Goal: Task Accomplishment & Management: Use online tool/utility

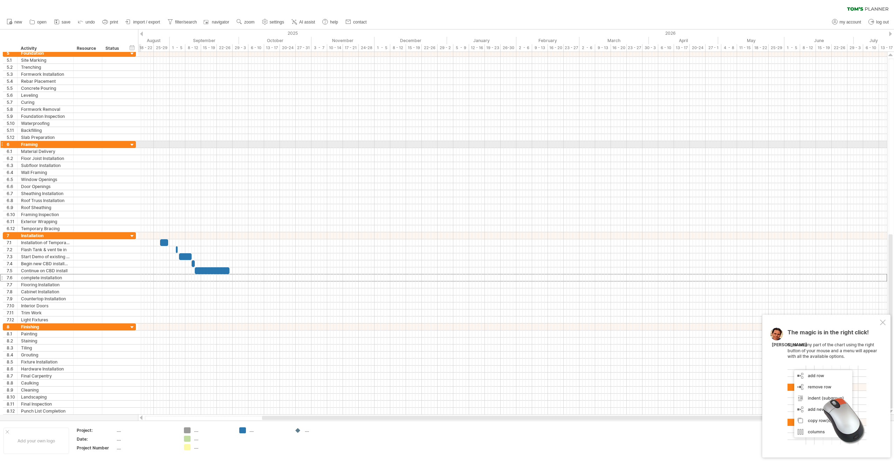
click at [132, 144] on div at bounding box center [132, 145] width 7 height 7
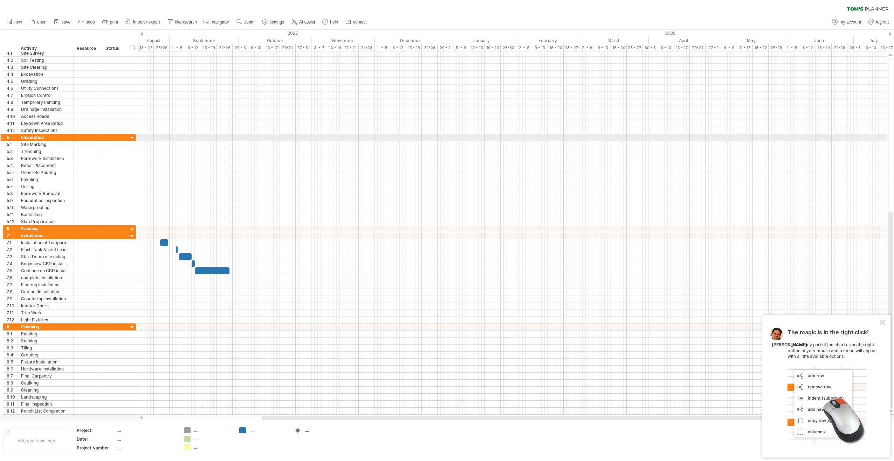
click at [130, 137] on div at bounding box center [132, 138] width 7 height 7
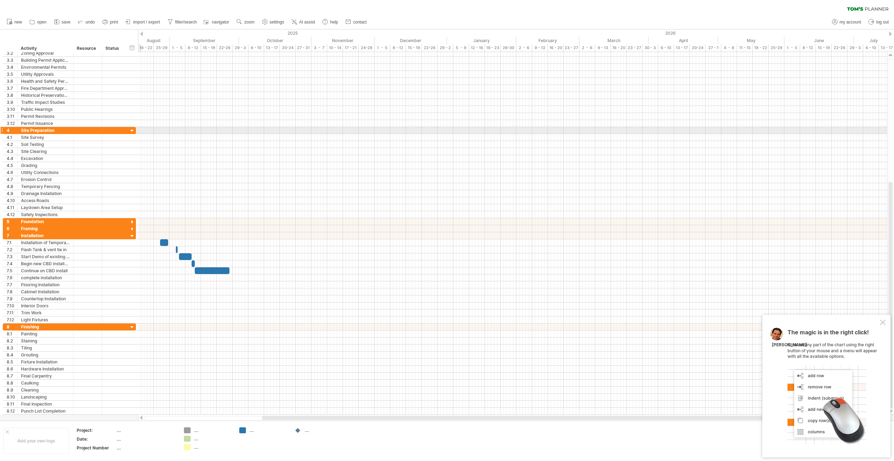
click at [132, 129] on div at bounding box center [132, 131] width 7 height 7
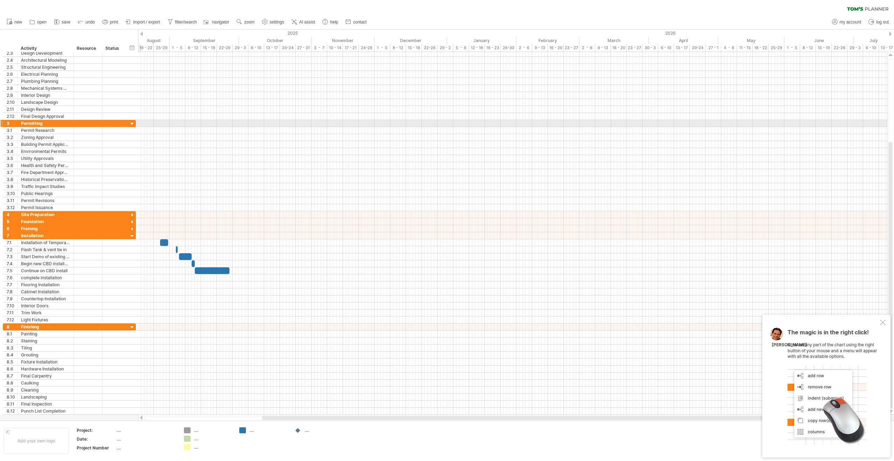
click at [132, 123] on div at bounding box center [132, 124] width 7 height 7
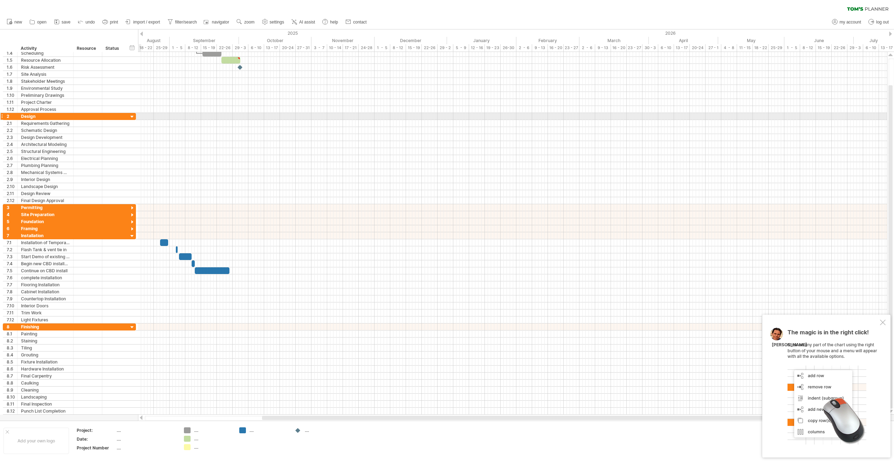
click at [131, 116] on div at bounding box center [132, 117] width 7 height 7
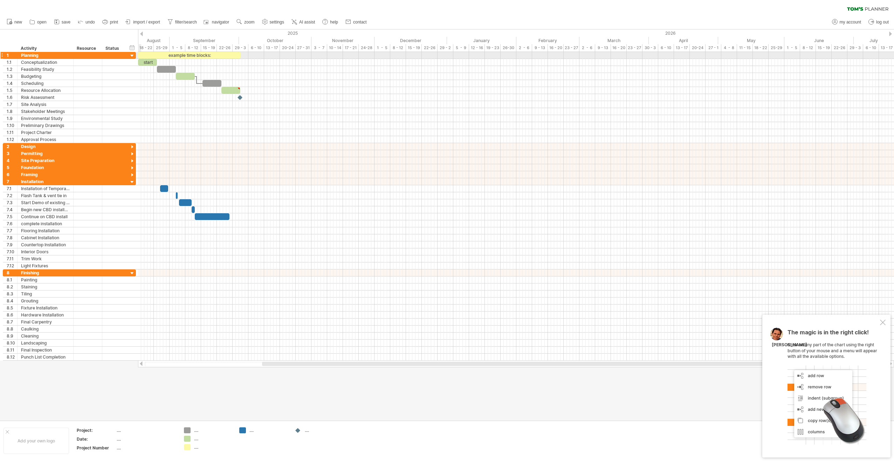
click at [132, 56] on div at bounding box center [132, 56] width 7 height 7
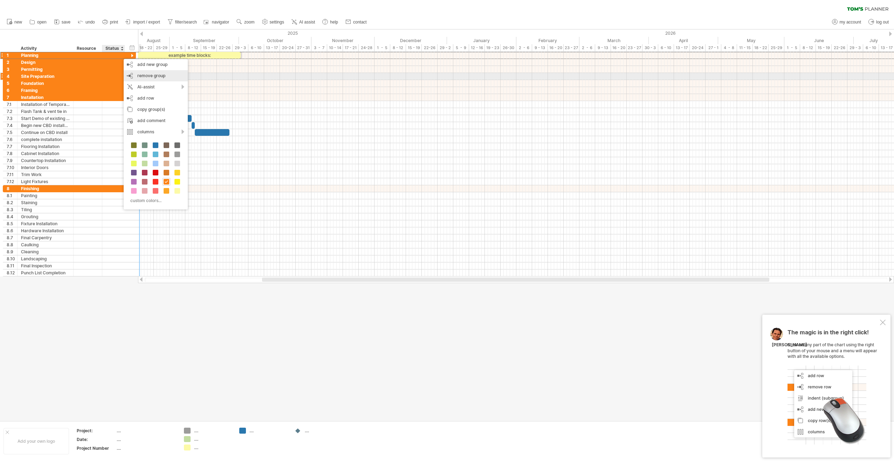
click at [145, 76] on span "remove group" at bounding box center [151, 75] width 28 height 5
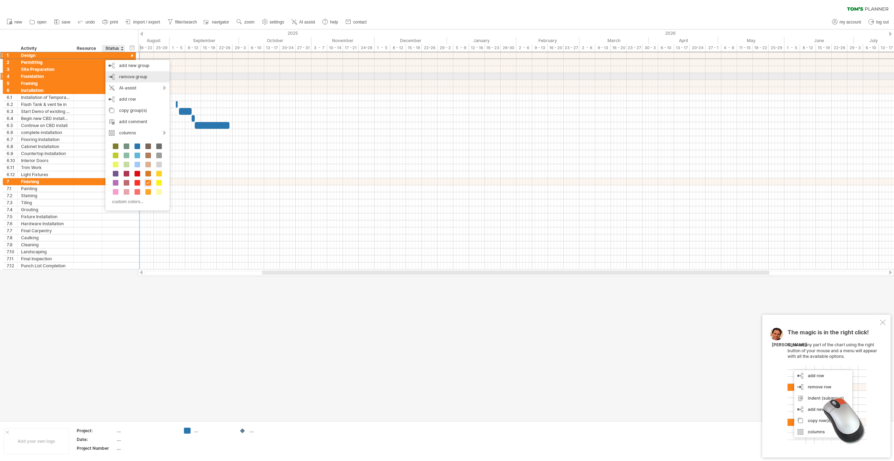
click at [122, 78] on span "remove group" at bounding box center [133, 76] width 28 height 5
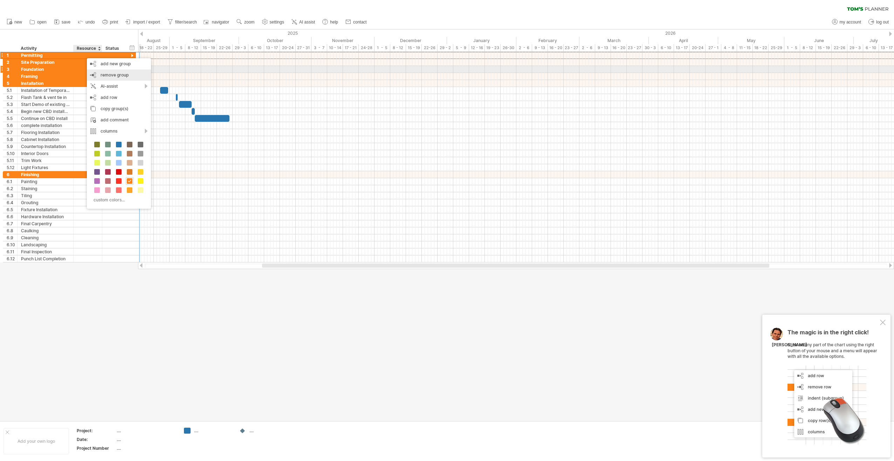
click at [102, 73] on span "remove group" at bounding box center [115, 74] width 28 height 5
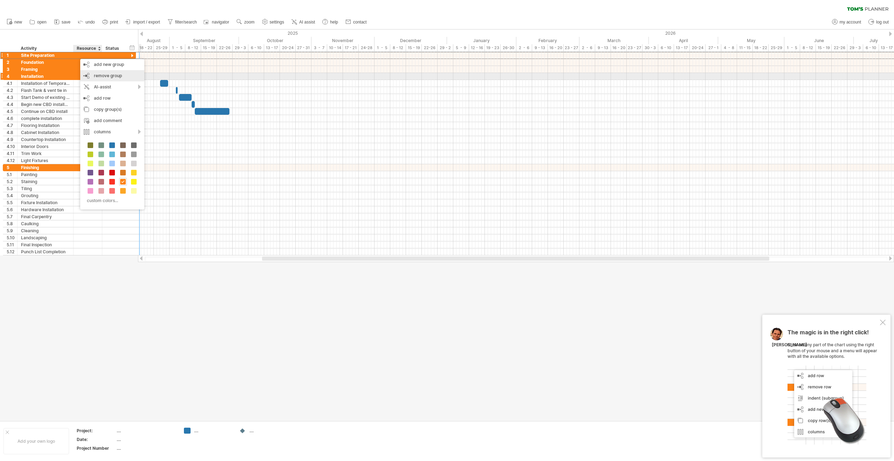
click at [101, 76] on span "remove group" at bounding box center [108, 75] width 28 height 5
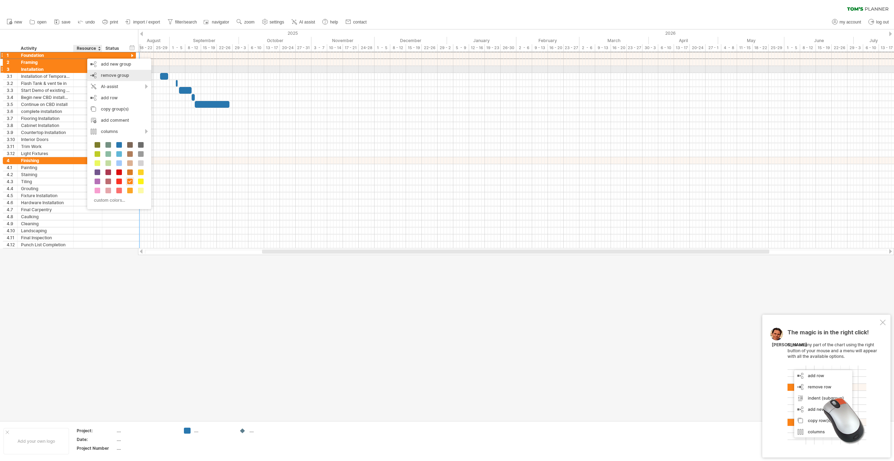
click at [100, 73] on div "remove group remove selected groups" at bounding box center [119, 75] width 64 height 11
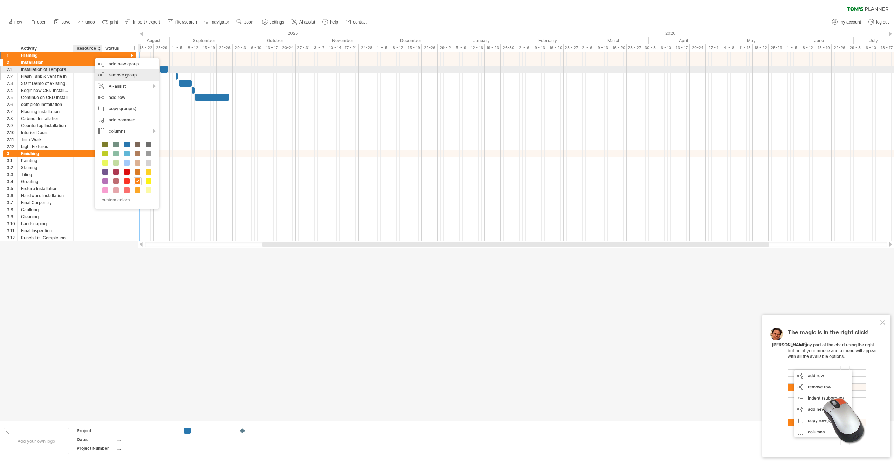
click at [112, 71] on div "remove group remove selected groups" at bounding box center [127, 74] width 64 height 11
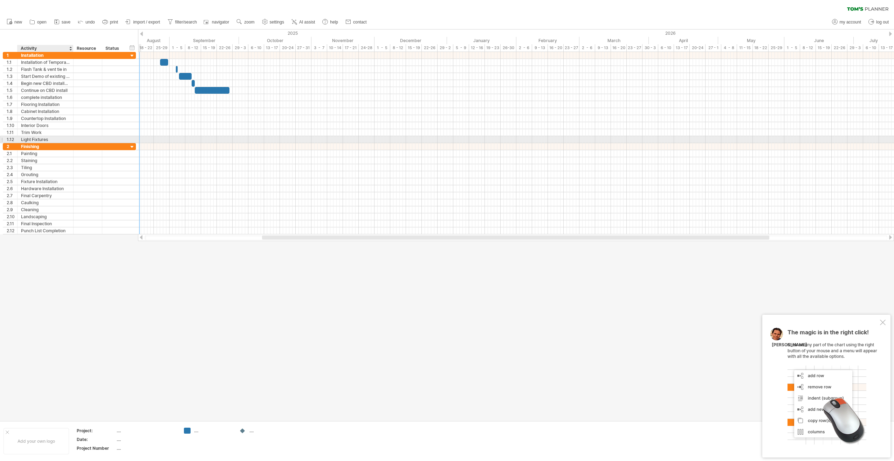
click at [46, 140] on div "Light Fixtures" at bounding box center [45, 139] width 49 height 7
drag, startPoint x: 50, startPoint y: 137, endPoint x: 20, endPoint y: 138, distance: 30.2
click at [20, 138] on div "**********" at bounding box center [46, 139] width 56 height 7
type input "**********"
click at [36, 131] on div "Trim Work" at bounding box center [45, 132] width 49 height 7
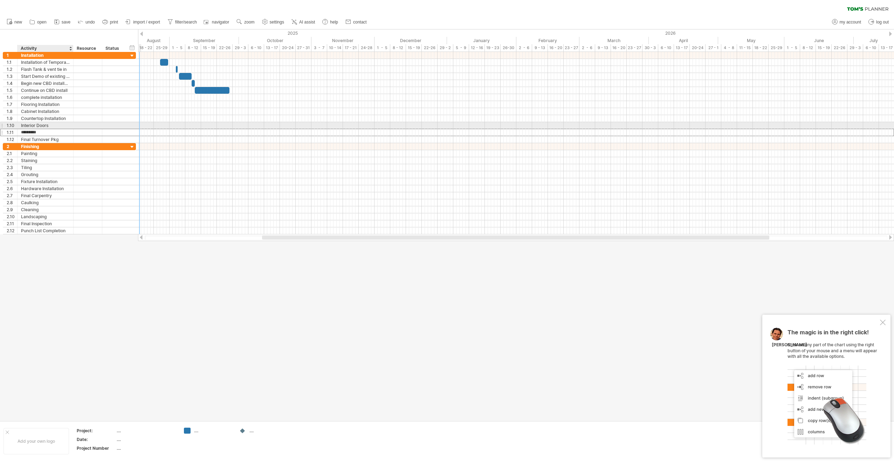
click at [44, 129] on input "*********" at bounding box center [45, 132] width 49 height 7
drag, startPoint x: 41, startPoint y: 128, endPoint x: 19, endPoint y: 128, distance: 22.1
click at [19, 129] on div "********* Trim Work" at bounding box center [46, 132] width 56 height 7
type input "**********"
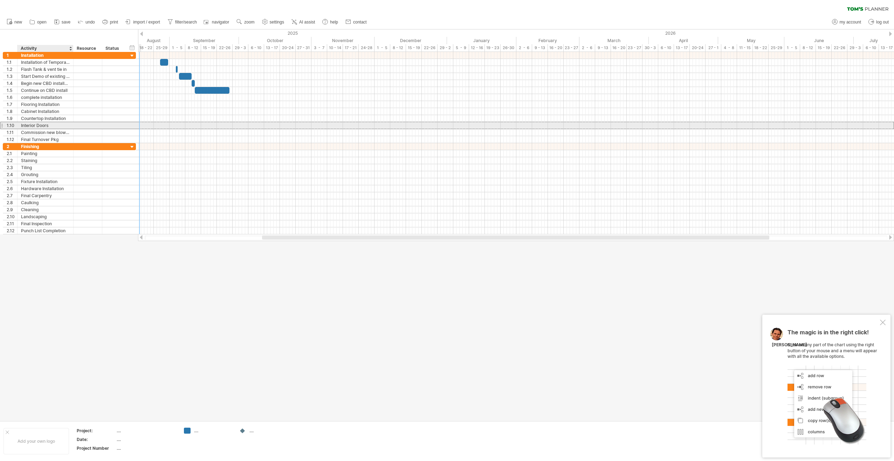
click at [52, 122] on div "Interior Doors" at bounding box center [45, 125] width 49 height 7
drag, startPoint x: 50, startPoint y: 122, endPoint x: 20, endPoint y: 122, distance: 30.1
click at [19, 122] on div "**********" at bounding box center [46, 125] width 56 height 7
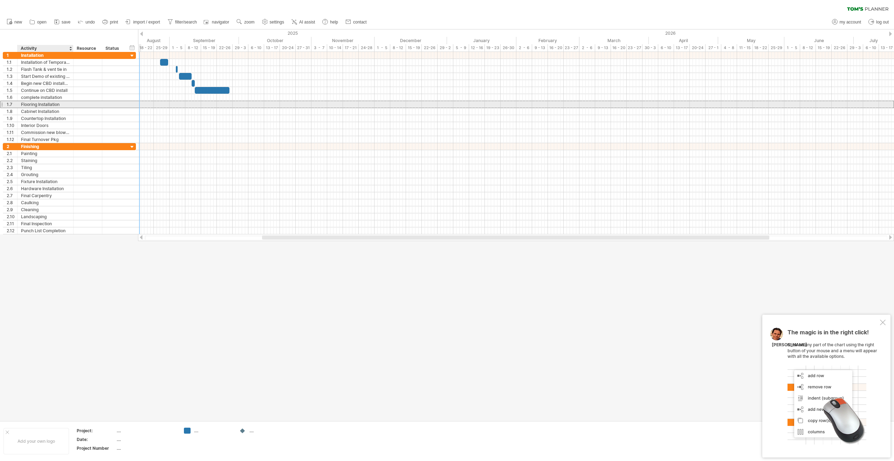
click at [63, 104] on div "Flooring Installation" at bounding box center [45, 104] width 49 height 7
drag, startPoint x: 63, startPoint y: 104, endPoint x: 21, endPoint y: 105, distance: 41.7
click at [21, 105] on input "**********" at bounding box center [45, 104] width 49 height 7
type input "**********"
click at [61, 109] on div "Cabinet Installation" at bounding box center [45, 111] width 49 height 7
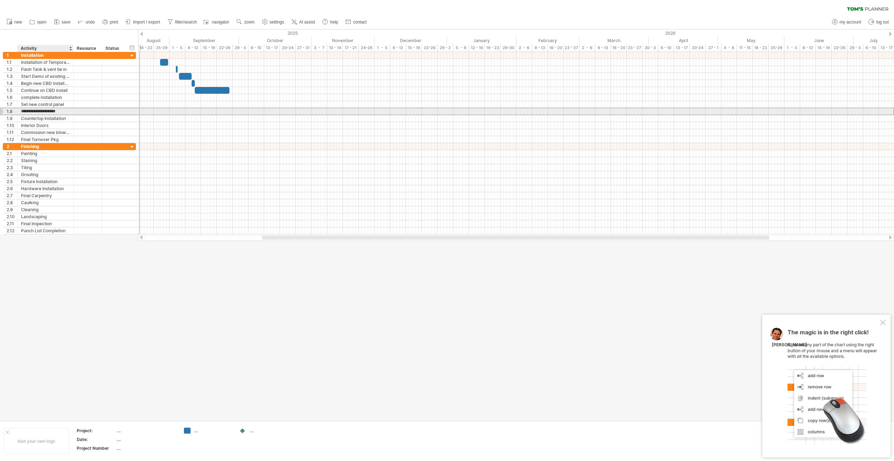
drag, startPoint x: 61, startPoint y: 109, endPoint x: 22, endPoint y: 108, distance: 39.3
click at [22, 108] on input "**********" at bounding box center [45, 111] width 49 height 7
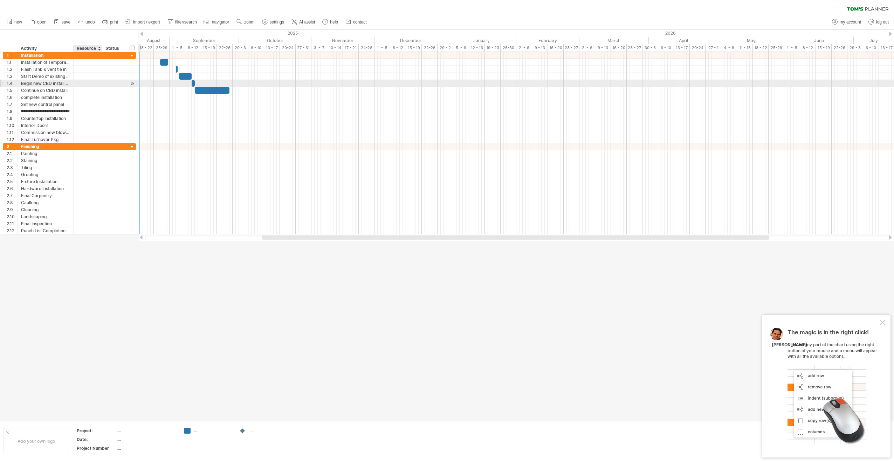
type input "**********"
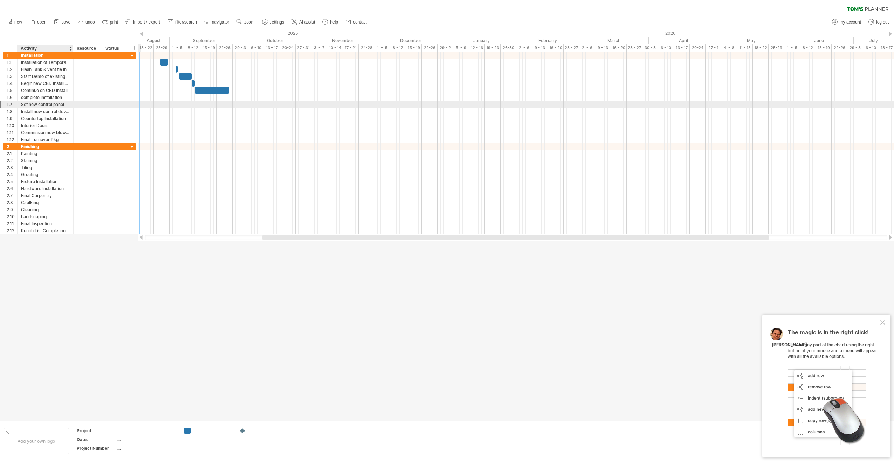
scroll to position [0, 0]
click at [68, 103] on div "Set new control panel" at bounding box center [45, 104] width 49 height 7
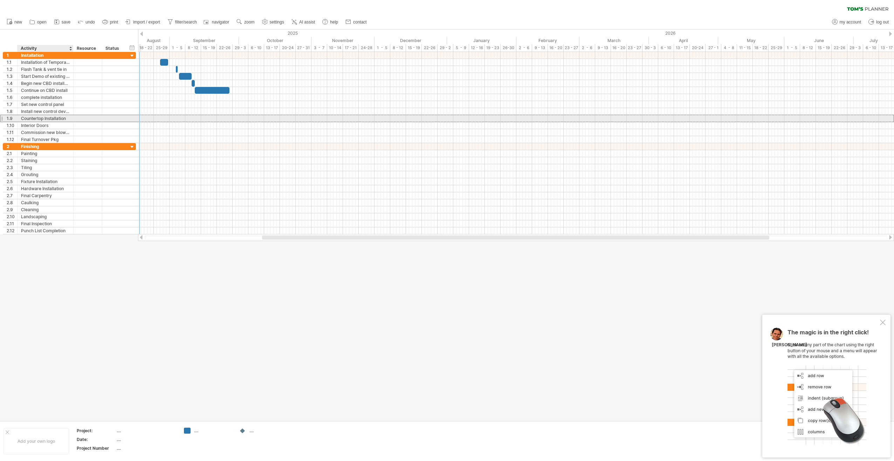
click at [66, 118] on div "Countertop Installation" at bounding box center [45, 118] width 49 height 7
drag, startPoint x: 67, startPoint y: 117, endPoint x: 22, endPoint y: 115, distance: 44.9
click at [22, 115] on input "**********" at bounding box center [45, 118] width 49 height 7
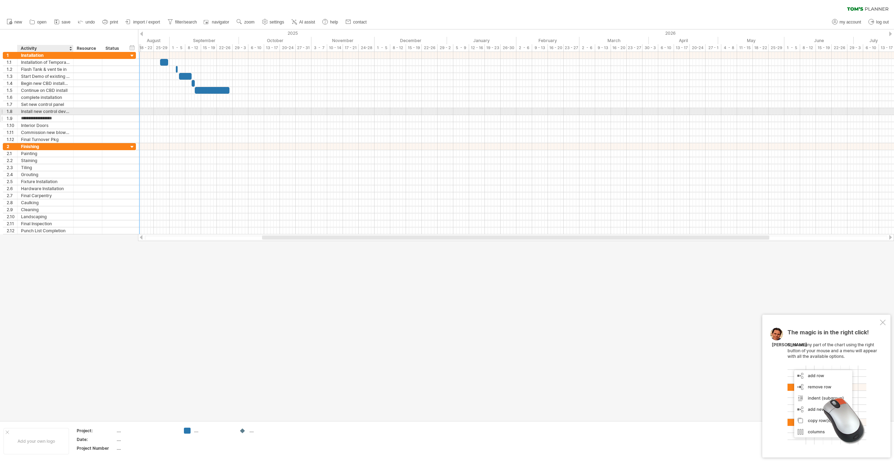
type input "**********"
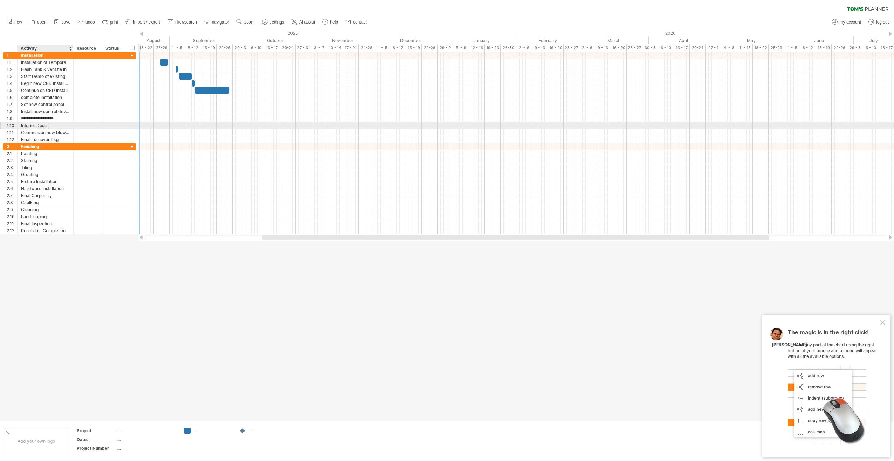
click at [56, 123] on div "Interior Doors" at bounding box center [45, 125] width 49 height 7
type input "*"
type input "**********"
click at [66, 123] on div "Complete water for blowdown tank" at bounding box center [45, 125] width 49 height 7
click at [72, 125] on div at bounding box center [73, 125] width 4 height 7
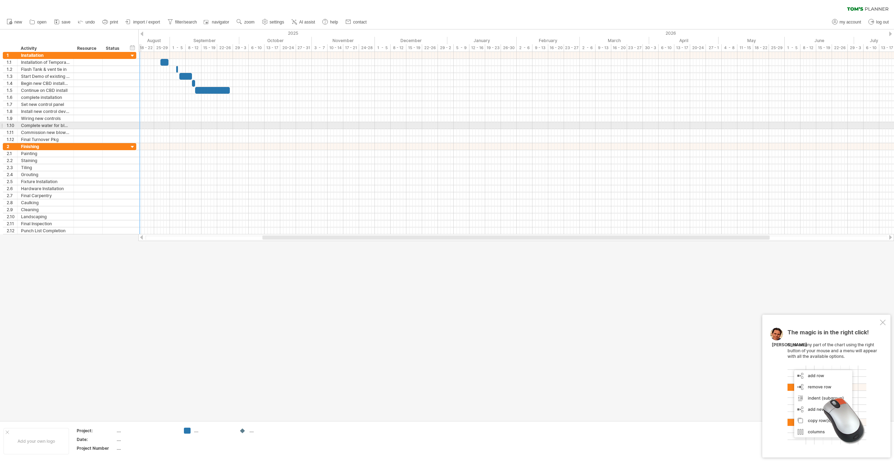
click at [74, 126] on div at bounding box center [73, 125] width 4 height 7
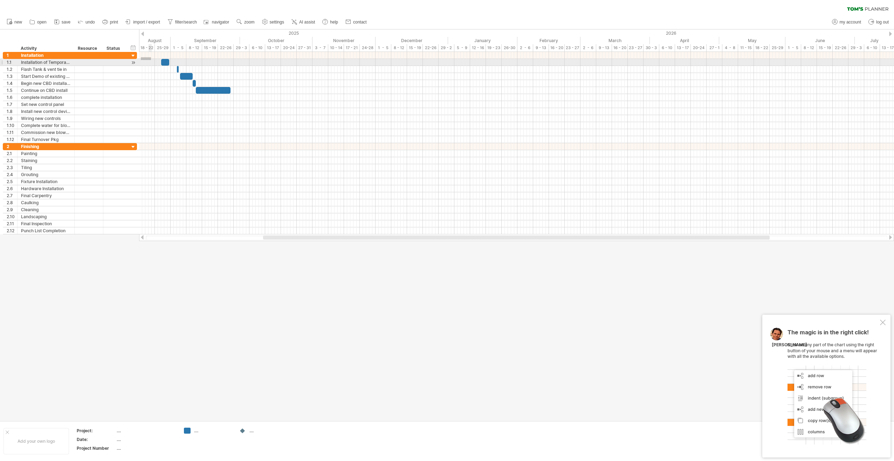
drag, startPoint x: 141, startPoint y: 57, endPoint x: 151, endPoint y: 59, distance: 10.0
click at [151, 59] on div at bounding box center [516, 97] width 755 height 91
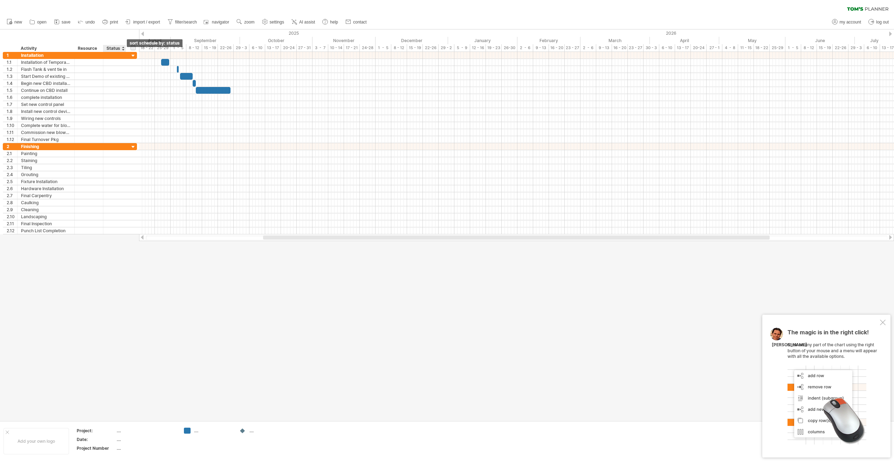
click at [122, 47] on div at bounding box center [123, 48] width 3 height 7
click at [117, 36] on div "hide start/end/duration show start/end/duration ******** Activity ******** Reso…" at bounding box center [69, 40] width 139 height 22
drag, startPoint x: 139, startPoint y: 34, endPoint x: 135, endPoint y: 35, distance: 4.8
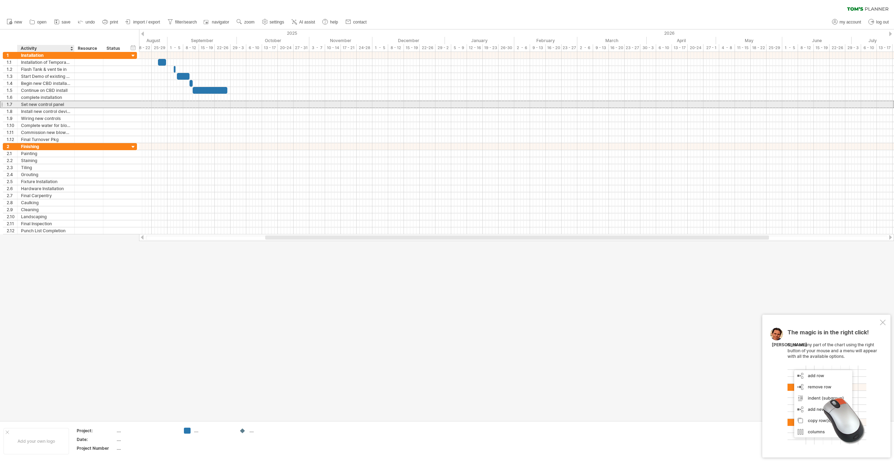
click at [29, 104] on div "Set new control panel" at bounding box center [46, 104] width 50 height 7
click at [27, 103] on input "**********" at bounding box center [46, 104] width 50 height 7
type input "**********"
click at [91, 115] on div at bounding box center [88, 118] width 21 height 7
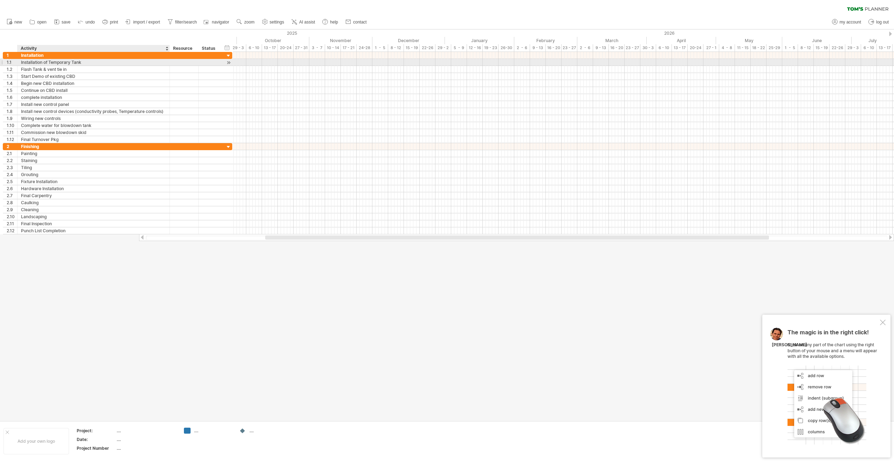
drag, startPoint x: 74, startPoint y: 60, endPoint x: 169, endPoint y: 60, distance: 95.3
click at [169, 60] on div at bounding box center [169, 62] width 4 height 7
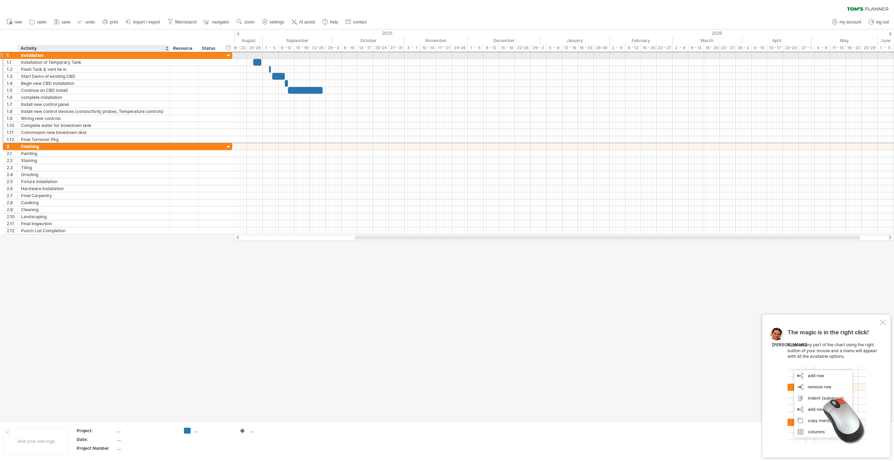
click at [30, 52] on div "Installation" at bounding box center [93, 55] width 145 height 7
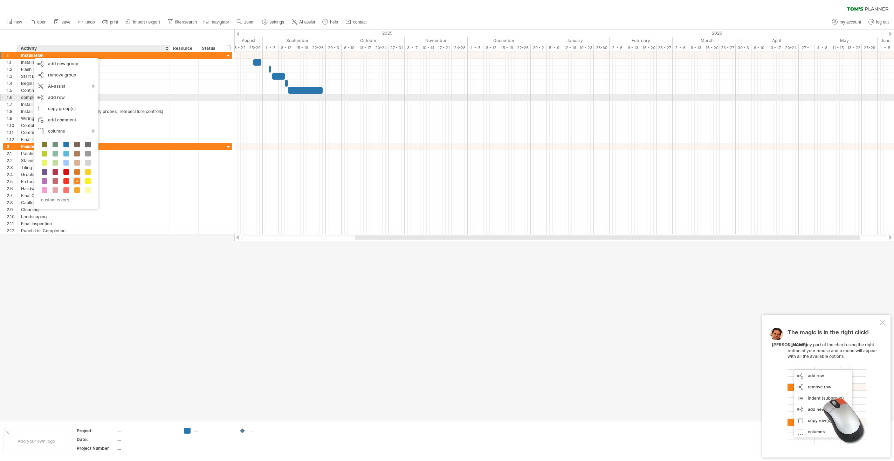
click at [177, 94] on div at bounding box center [183, 97] width 21 height 7
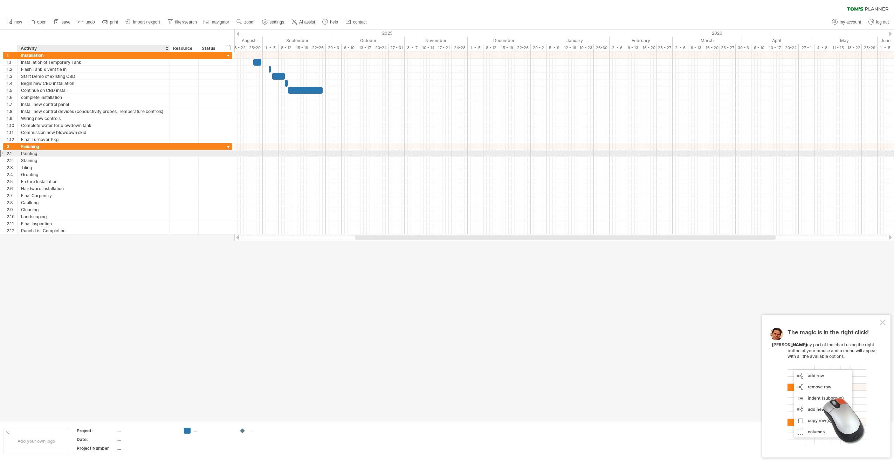
click at [47, 151] on div "Painting" at bounding box center [93, 153] width 145 height 7
click at [47, 151] on input "********" at bounding box center [93, 153] width 145 height 7
type input "**********"
click at [107, 159] on div "Staining" at bounding box center [93, 160] width 145 height 7
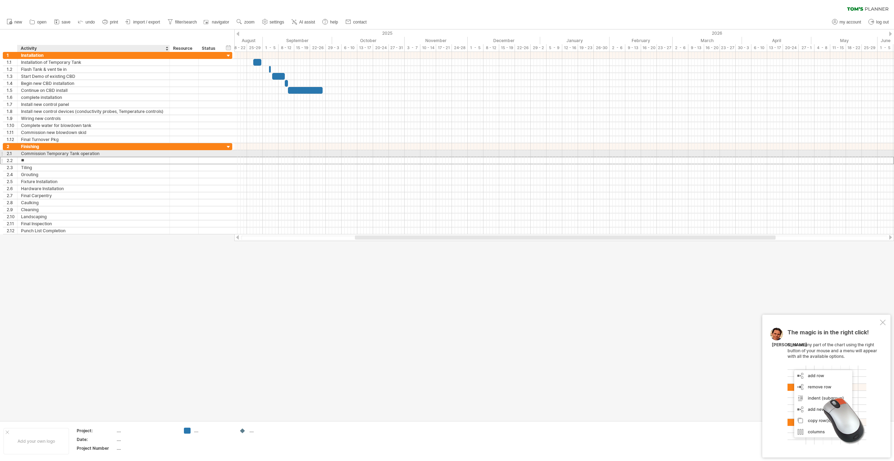
type input "*"
type input "**********"
click at [41, 164] on input "******" at bounding box center [93, 167] width 145 height 7
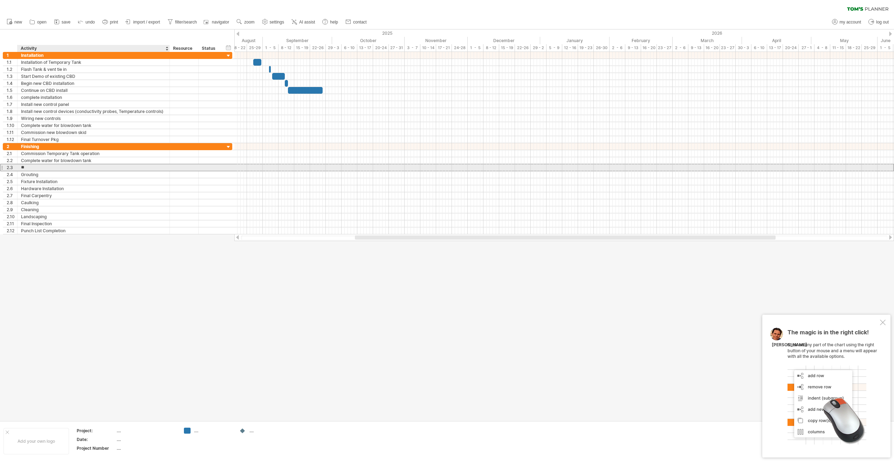
type input "*"
type input "**********"
click at [64, 175] on div "Grouting" at bounding box center [93, 174] width 145 height 7
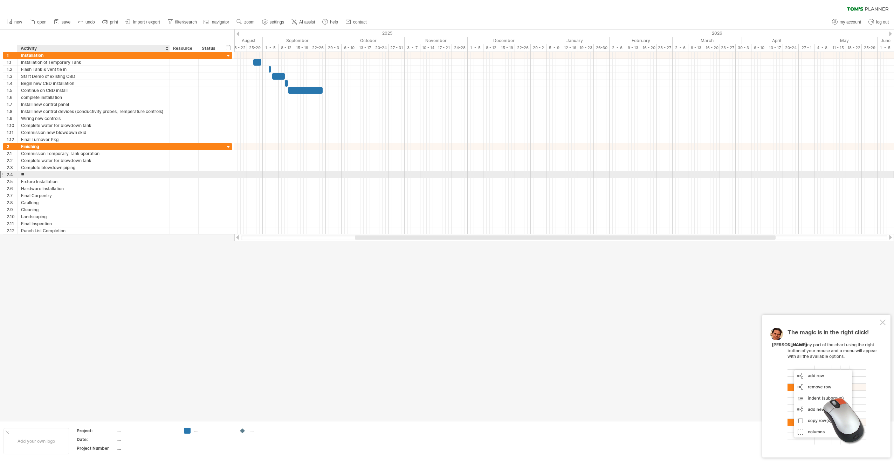
type input "*"
type input "**********"
click at [62, 178] on div "Fixture Installation" at bounding box center [93, 181] width 145 height 7
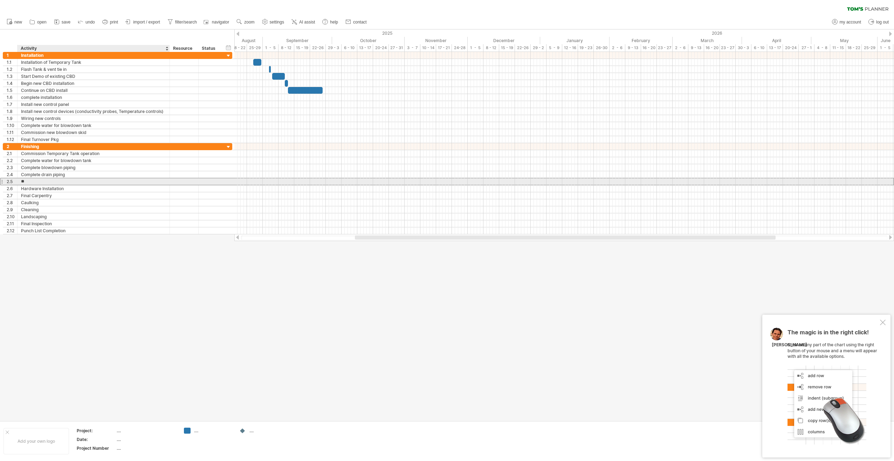
type input "*"
type input "**********"
click at [69, 187] on div "Hardware Installation" at bounding box center [93, 188] width 145 height 7
drag, startPoint x: 69, startPoint y: 186, endPoint x: 27, endPoint y: 185, distance: 41.4
click at [27, 185] on input "**********" at bounding box center [93, 188] width 145 height 7
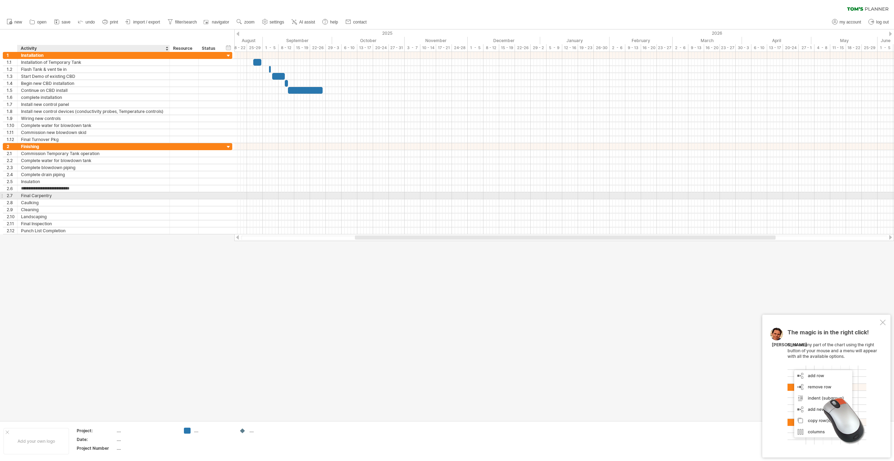
type input "**********"
click at [57, 193] on div "Final Carpentry" at bounding box center [93, 195] width 145 height 7
drag, startPoint x: 56, startPoint y: 193, endPoint x: 21, endPoint y: 189, distance: 35.4
click at [21, 189] on div "**********" at bounding box center [118, 188] width 230 height 91
click at [53, 193] on div "Final Carpentry" at bounding box center [93, 195] width 145 height 7
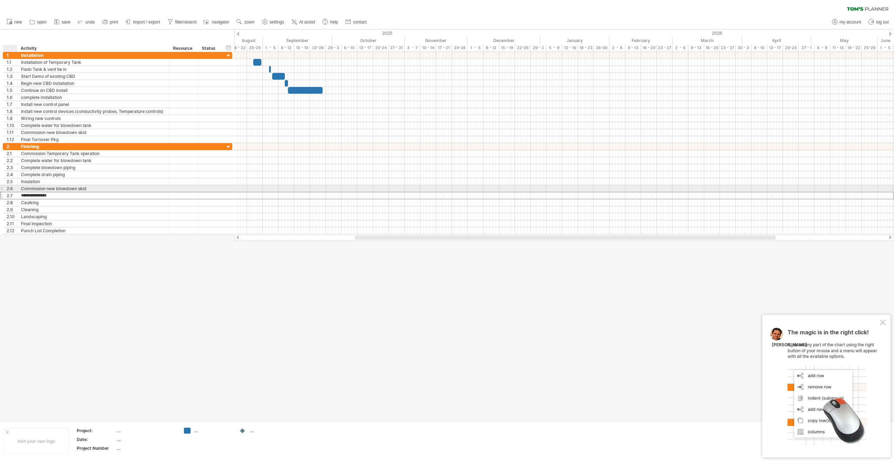
drag, startPoint x: 53, startPoint y: 193, endPoint x: 19, endPoint y: 192, distance: 33.3
click at [19, 192] on div "**********" at bounding box center [94, 195] width 152 height 7
type input "**********"
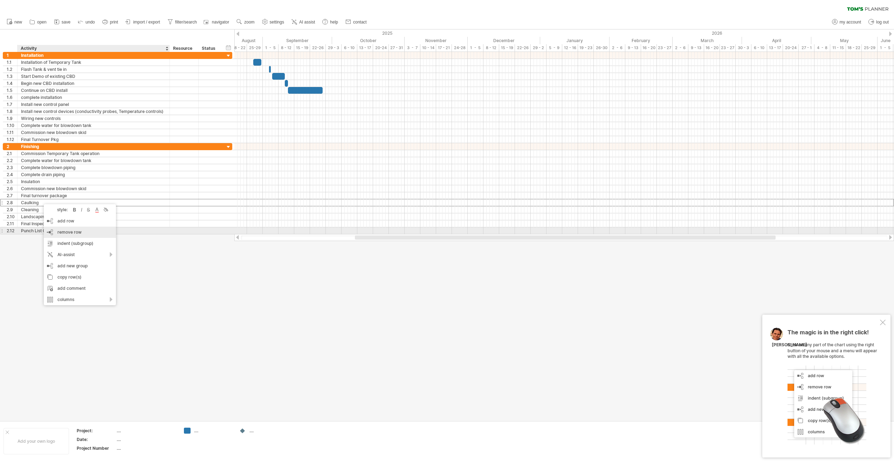
click at [63, 232] on span "remove row" at bounding box center [69, 231] width 24 height 5
click at [72, 236] on span "remove row" at bounding box center [78, 252] width 24 height 5
click at [65, 236] on div "remove row remove selected rows" at bounding box center [80, 244] width 72 height 11
drag, startPoint x: 66, startPoint y: 238, endPoint x: 63, endPoint y: 234, distance: 4.5
click at [66, 236] on span "remove row" at bounding box center [70, 239] width 24 height 5
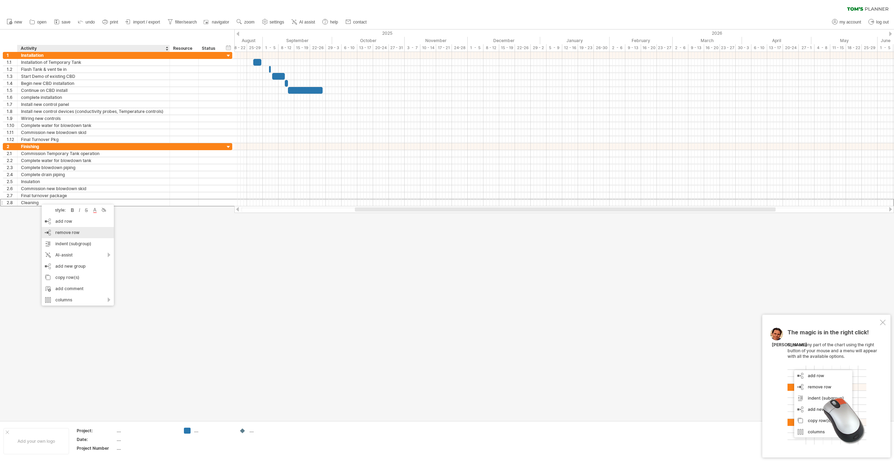
click at [59, 232] on span "remove row" at bounding box center [67, 232] width 24 height 5
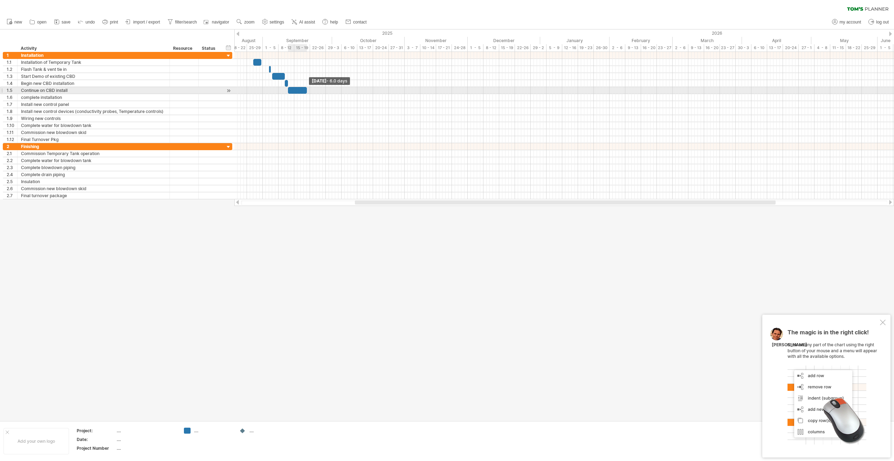
drag, startPoint x: 322, startPoint y: 88, endPoint x: 306, endPoint y: 89, distance: 16.8
click at [306, 89] on span at bounding box center [307, 90] width 3 height 7
click at [331, 92] on div "add time block" at bounding box center [343, 97] width 48 height 11
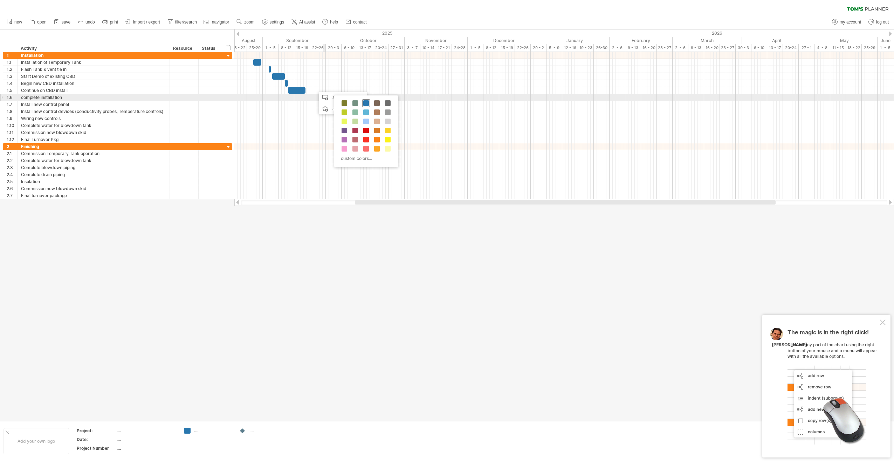
click at [364, 101] on span at bounding box center [366, 103] width 6 height 6
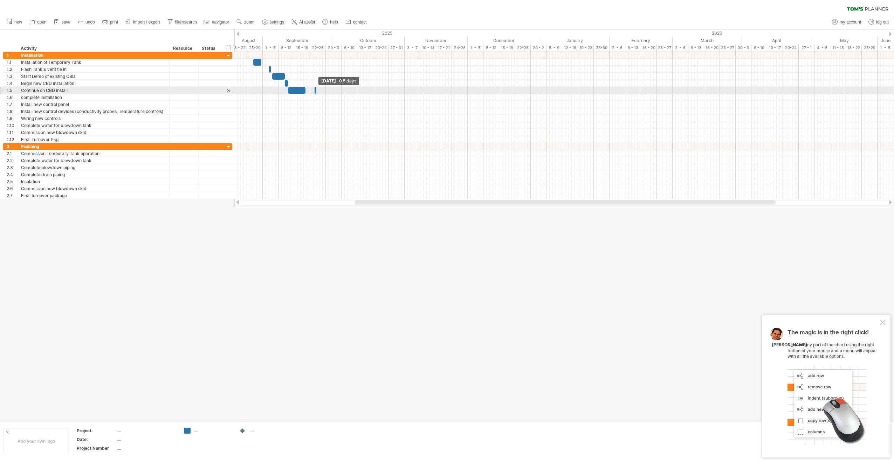
drag, startPoint x: 317, startPoint y: 89, endPoint x: 313, endPoint y: 89, distance: 3.9
click at [313, 89] on div "[DATE] - 0.5 days [DATE] - 1.0 days" at bounding box center [564, 125] width 660 height 147
click at [313, 88] on span at bounding box center [313, 90] width 3 height 7
drag, startPoint x: 316, startPoint y: 88, endPoint x: 322, endPoint y: 87, distance: 6.4
click at [322, 87] on span at bounding box center [322, 90] width 3 height 7
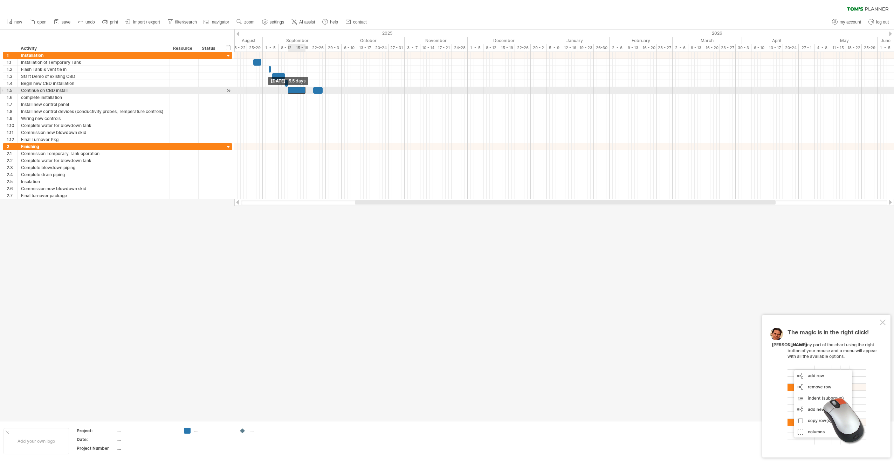
click at [289, 88] on span at bounding box center [288, 90] width 3 height 7
drag, startPoint x: 289, startPoint y: 88, endPoint x: 295, endPoint y: 88, distance: 6.0
click at [295, 88] on div at bounding box center [303, 90] width 18 height 7
click at [311, 88] on span at bounding box center [312, 90] width 3 height 7
drag, startPoint x: 311, startPoint y: 87, endPoint x: 307, endPoint y: 87, distance: 3.5
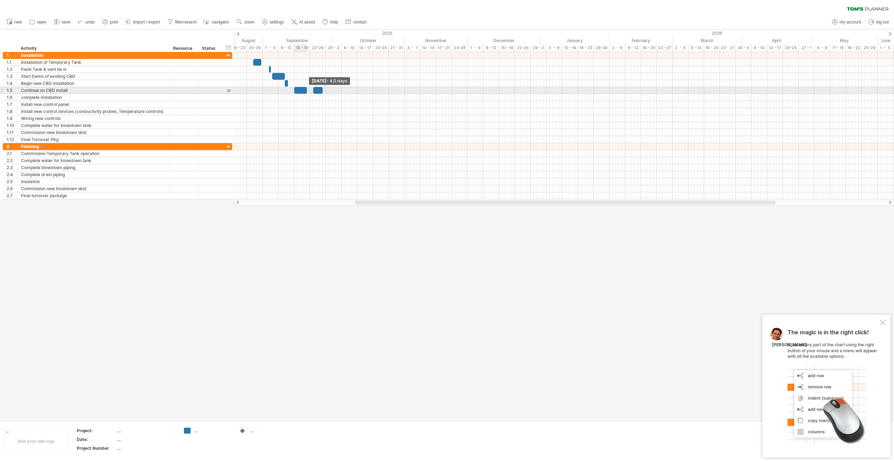
click at [308, 87] on span at bounding box center [307, 90] width 3 height 7
click at [295, 89] on span at bounding box center [294, 90] width 3 height 7
click at [318, 88] on div at bounding box center [317, 90] width 9 height 7
click at [310, 88] on span at bounding box center [310, 90] width 3 height 7
click at [321, 88] on span at bounding box center [322, 90] width 3 height 7
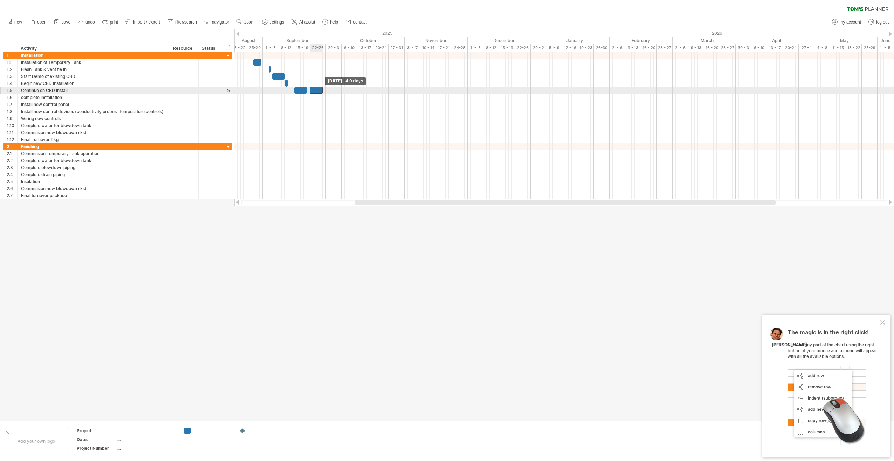
click at [321, 89] on span at bounding box center [322, 90] width 3 height 7
click at [343, 95] on div "add time block" at bounding box center [356, 96] width 48 height 11
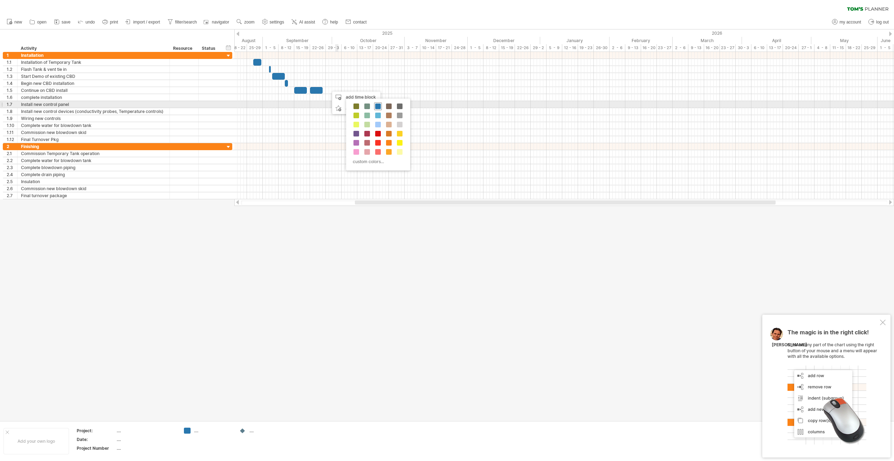
click at [379, 104] on span at bounding box center [378, 106] width 6 height 6
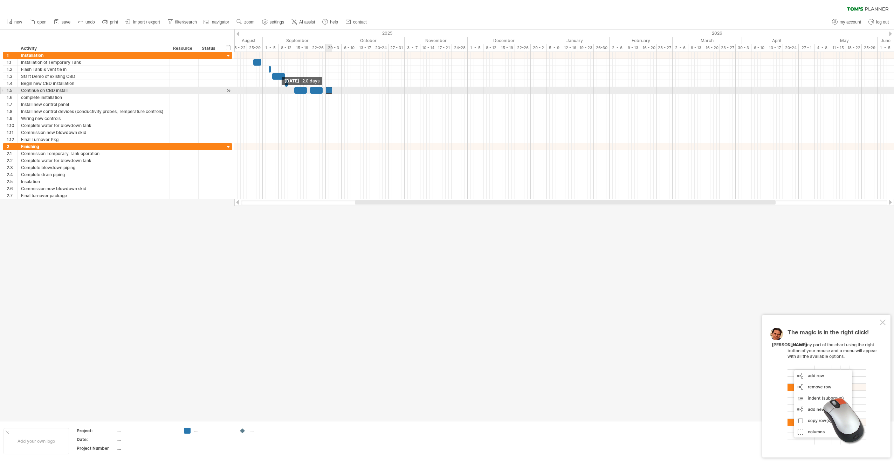
click at [327, 89] on span at bounding box center [326, 90] width 3 height 7
drag, startPoint x: 331, startPoint y: 90, endPoint x: 337, endPoint y: 90, distance: 6.0
click at [337, 90] on div at bounding box center [332, 90] width 13 height 7
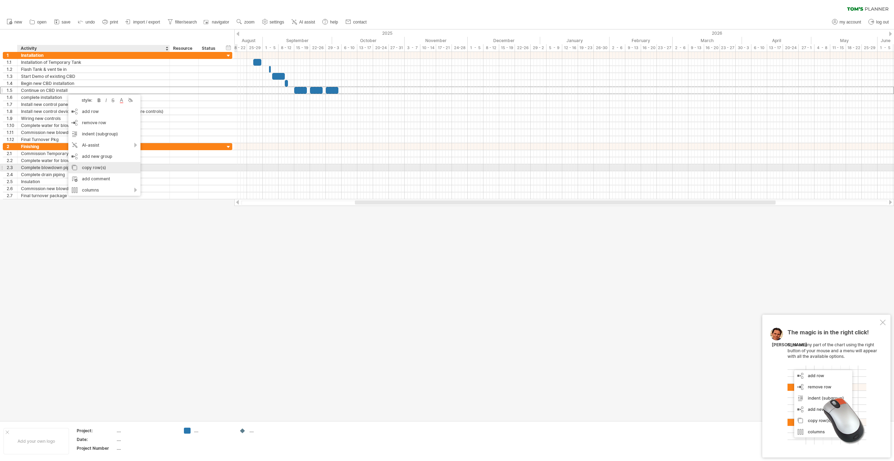
click at [95, 166] on div "copy row(s)" at bounding box center [104, 167] width 72 height 11
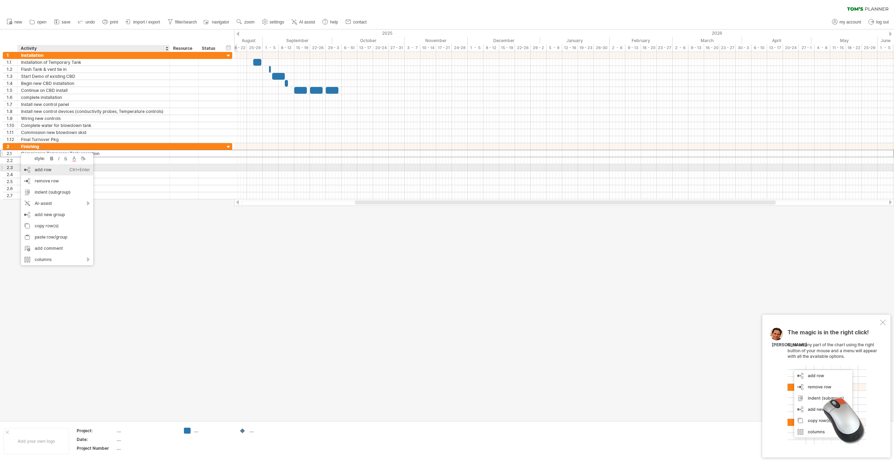
click at [35, 169] on div "add row Ctrl+Enter Cmd+Enter" at bounding box center [57, 169] width 72 height 11
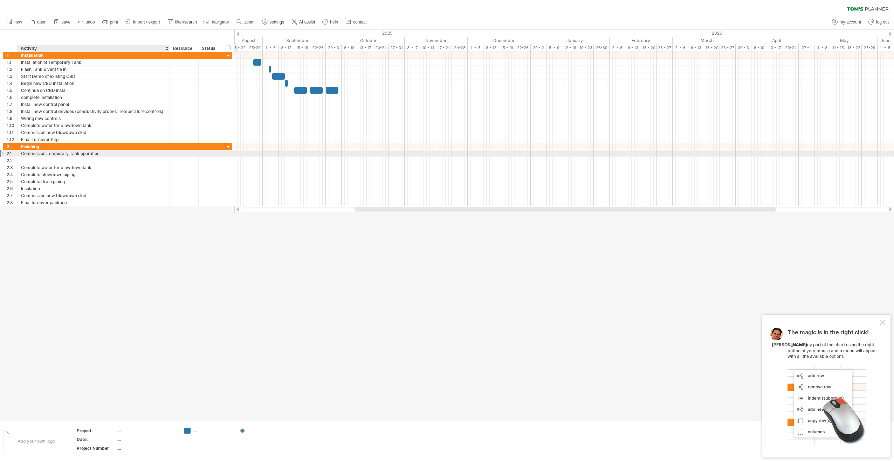
click at [27, 151] on div "Commission Temporary Tank operation" at bounding box center [93, 153] width 145 height 7
click at [92, 157] on div at bounding box center [93, 160] width 145 height 7
click at [97, 158] on input "**********" at bounding box center [93, 160] width 145 height 7
type input "*"
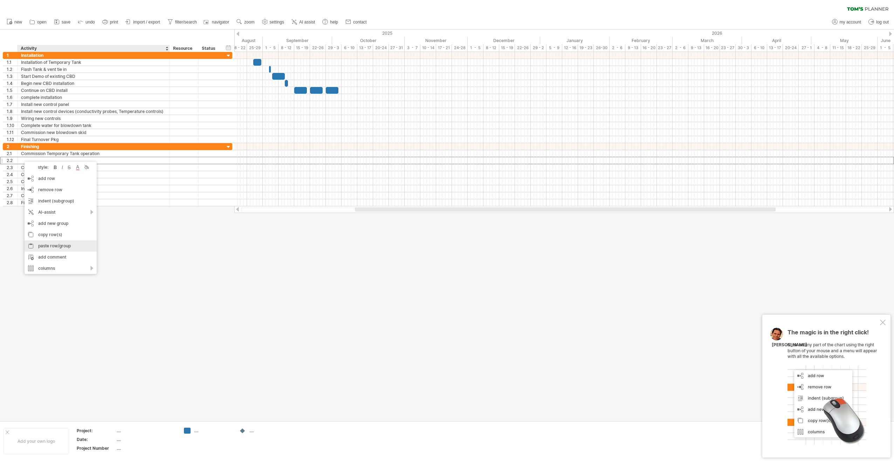
click at [48, 236] on div "paste row/group" at bounding box center [61, 245] width 72 height 11
click at [62, 165] on div "Continue on CBD install" at bounding box center [93, 167] width 145 height 7
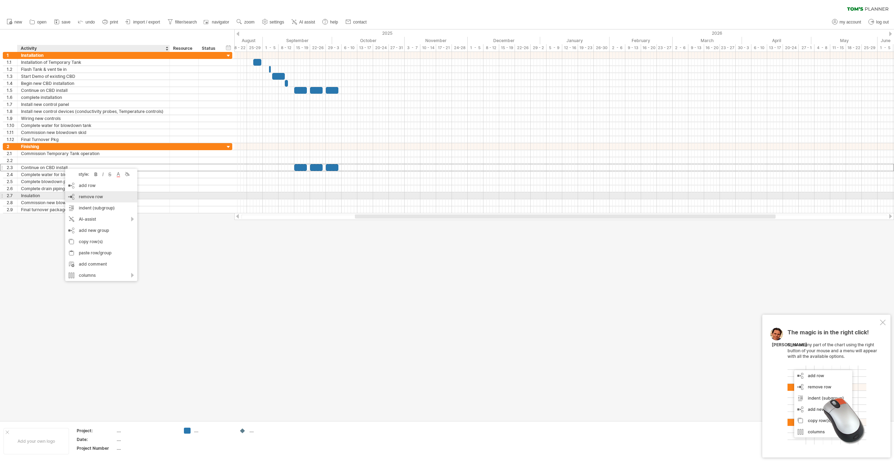
click at [85, 193] on div "remove row remove selected rows" at bounding box center [101, 196] width 72 height 11
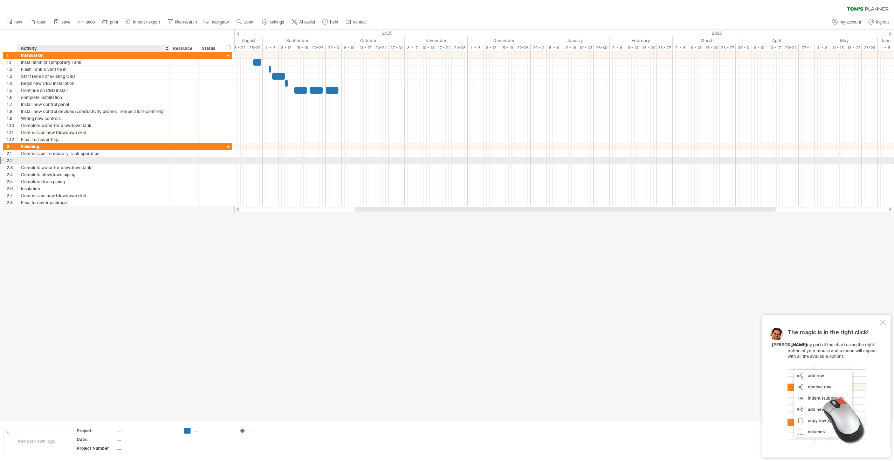
click at [70, 159] on div at bounding box center [93, 160] width 145 height 7
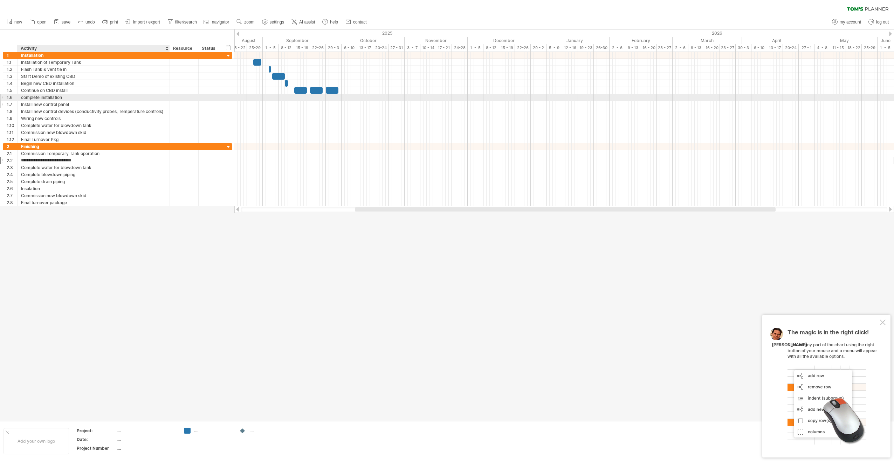
type input "**********"
click at [67, 96] on div "complete installation" at bounding box center [93, 97] width 145 height 7
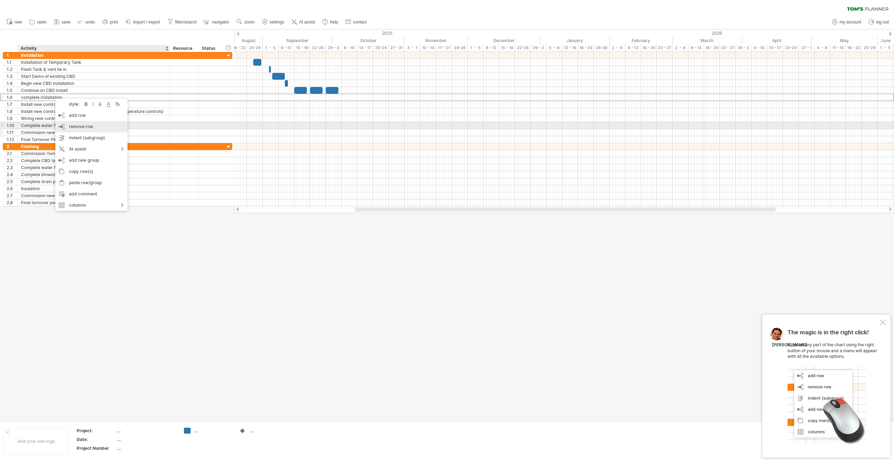
click at [75, 125] on span "remove row" at bounding box center [81, 126] width 24 height 5
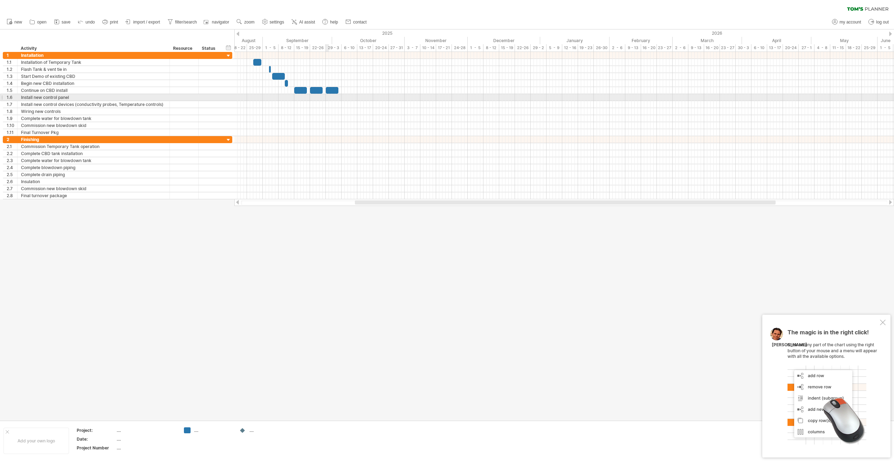
click at [327, 96] on div at bounding box center [564, 97] width 660 height 7
click at [343, 101] on div "add time block" at bounding box center [355, 104] width 48 height 11
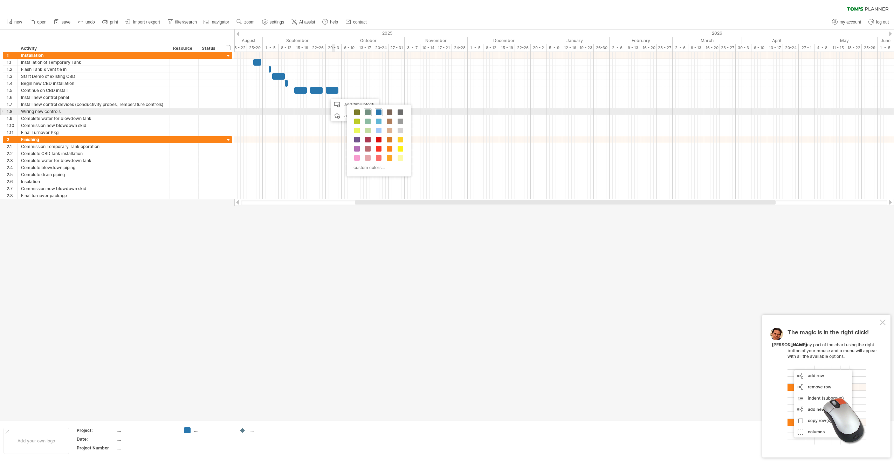
click at [369, 113] on span at bounding box center [368, 112] width 6 height 6
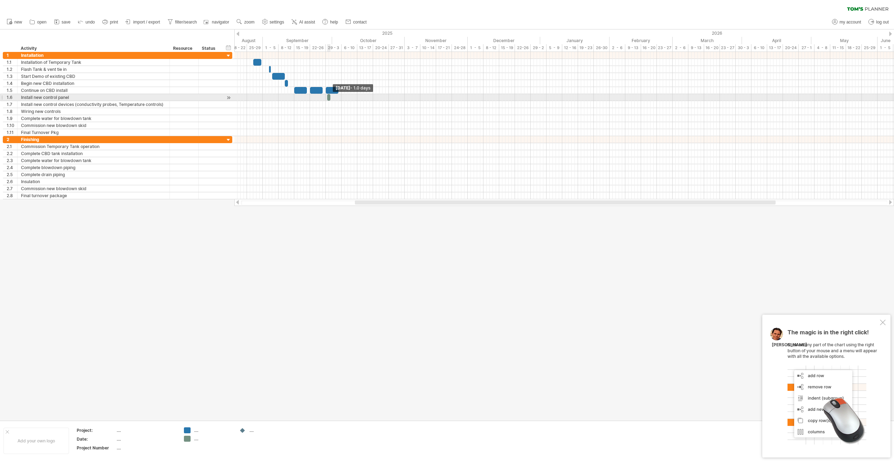
click at [329, 96] on div at bounding box center [328, 97] width 3 height 7
click at [327, 96] on div at bounding box center [327, 97] width 3 height 7
click at [328, 94] on span at bounding box center [329, 97] width 3 height 7
drag, startPoint x: 327, startPoint y: 96, endPoint x: 336, endPoint y: 97, distance: 9.2
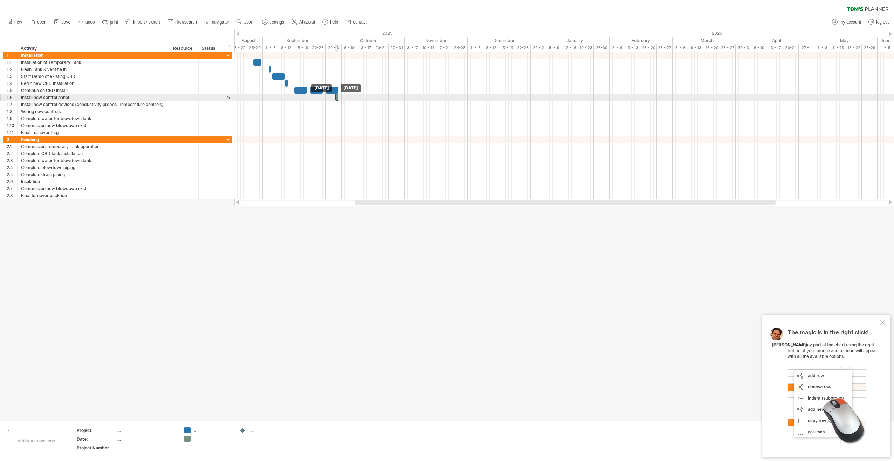
click at [336, 97] on div at bounding box center [336, 97] width 3 height 7
click at [343, 101] on div at bounding box center [564, 104] width 660 height 7
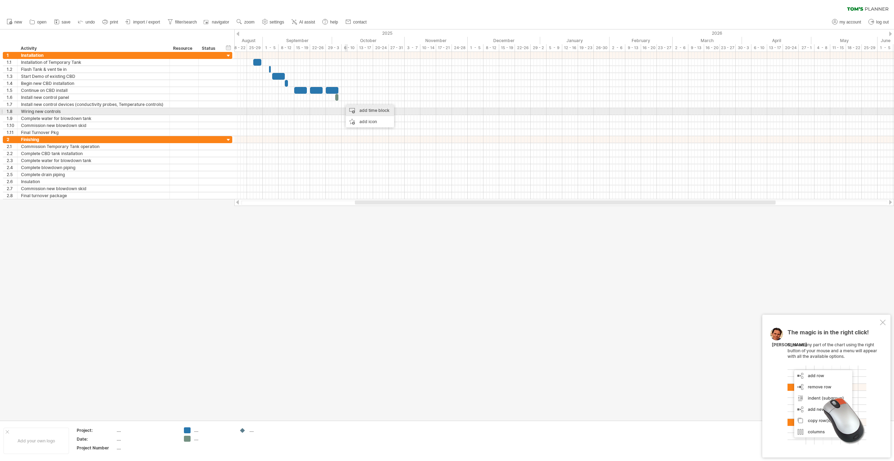
click at [351, 108] on div "add time block" at bounding box center [370, 110] width 48 height 11
click at [384, 117] on span at bounding box center [387, 119] width 6 height 6
drag, startPoint x: 344, startPoint y: 103, endPoint x: 353, endPoint y: 105, distance: 8.6
click at [353, 105] on div at bounding box center [348, 104] width 13 height 7
click at [351, 110] on div at bounding box center [564, 111] width 660 height 7
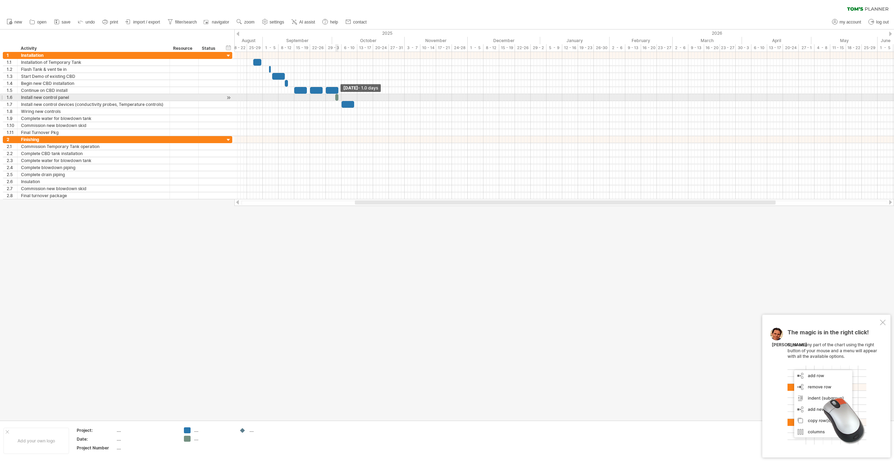
click at [339, 95] on span at bounding box center [338, 97] width 3 height 7
click at [338, 95] on span at bounding box center [338, 97] width 3 height 7
click at [337, 95] on div at bounding box center [336, 97] width 3 height 7
click at [335, 95] on div at bounding box center [335, 97] width 3 height 7
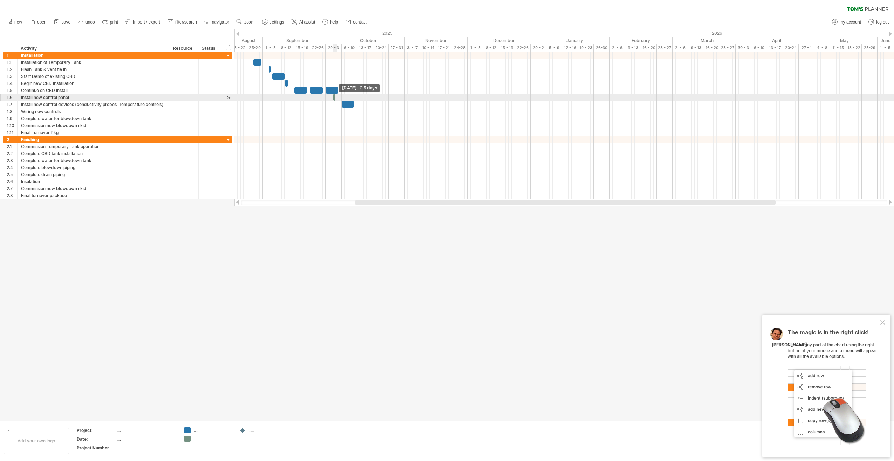
click at [335, 97] on span at bounding box center [335, 97] width 3 height 7
click at [336, 97] on span at bounding box center [336, 97] width 3 height 7
click at [336, 98] on span at bounding box center [336, 97] width 3 height 7
click at [337, 97] on span at bounding box center [338, 97] width 3 height 7
click at [335, 96] on div at bounding box center [336, 97] width 3 height 7
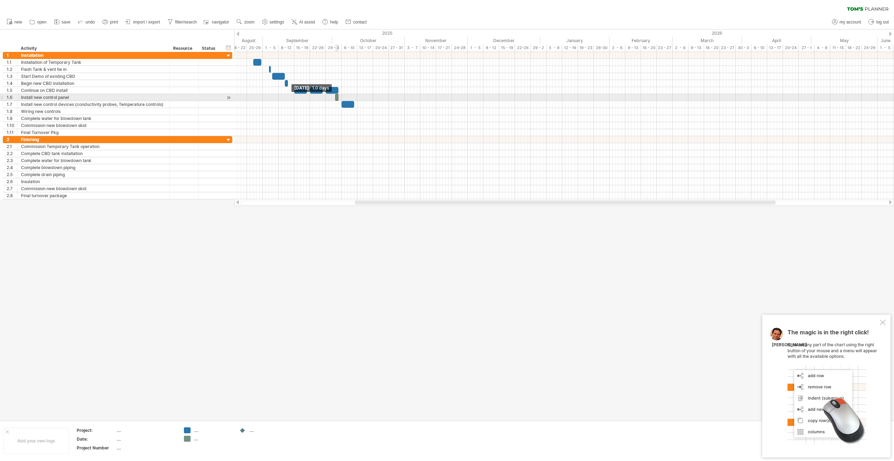
click at [335, 95] on span at bounding box center [335, 97] width 3 height 7
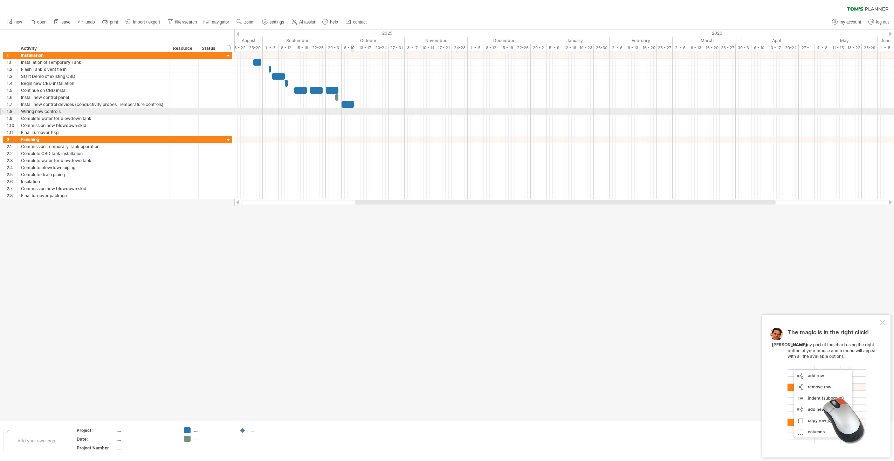
click at [352, 109] on div at bounding box center [564, 111] width 660 height 7
click at [367, 117] on div "add time block" at bounding box center [379, 119] width 48 height 11
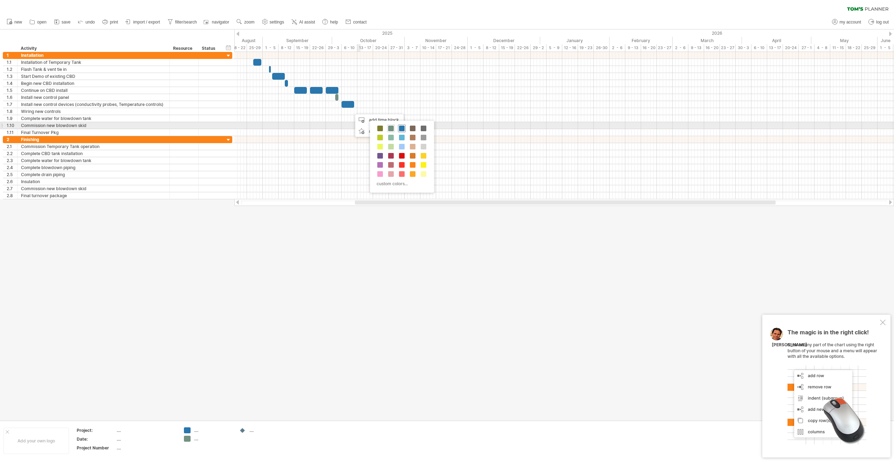
click at [398, 127] on div at bounding box center [402, 128] width 8 height 8
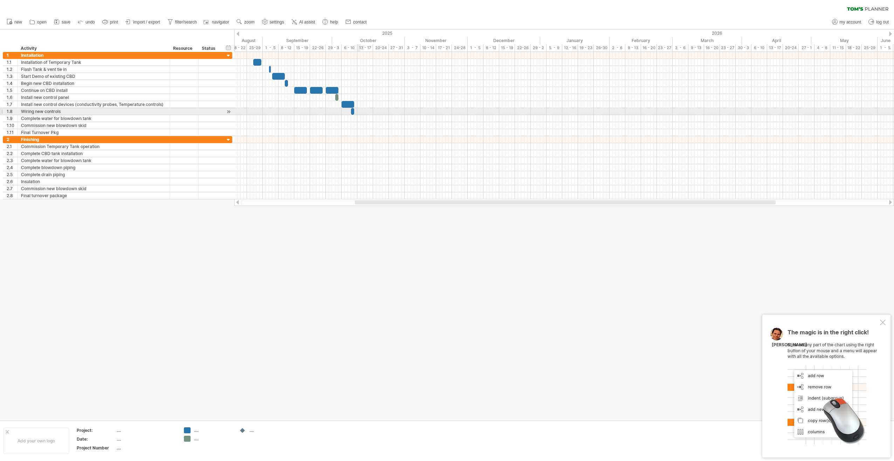
click at [360, 110] on div at bounding box center [564, 111] width 660 height 7
click at [374, 117] on div "add time block" at bounding box center [386, 118] width 48 height 11
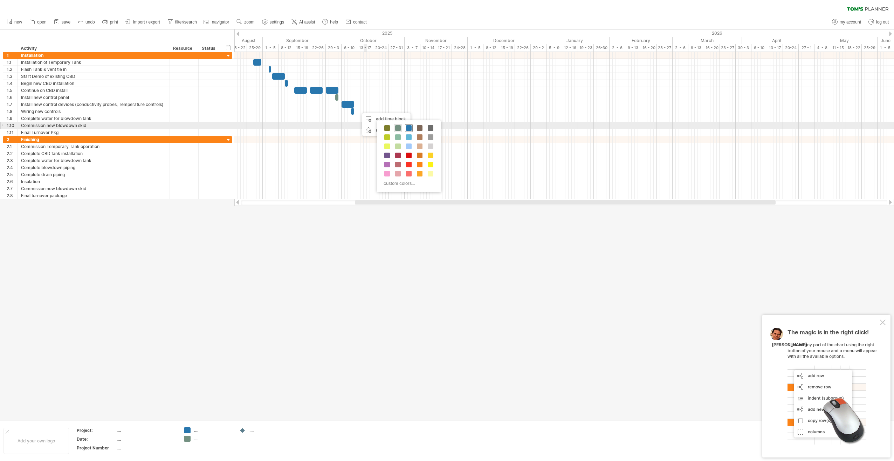
drag, startPoint x: 406, startPoint y: 128, endPoint x: 402, endPoint y: 127, distance: 4.1
click at [406, 128] on span at bounding box center [409, 128] width 6 height 6
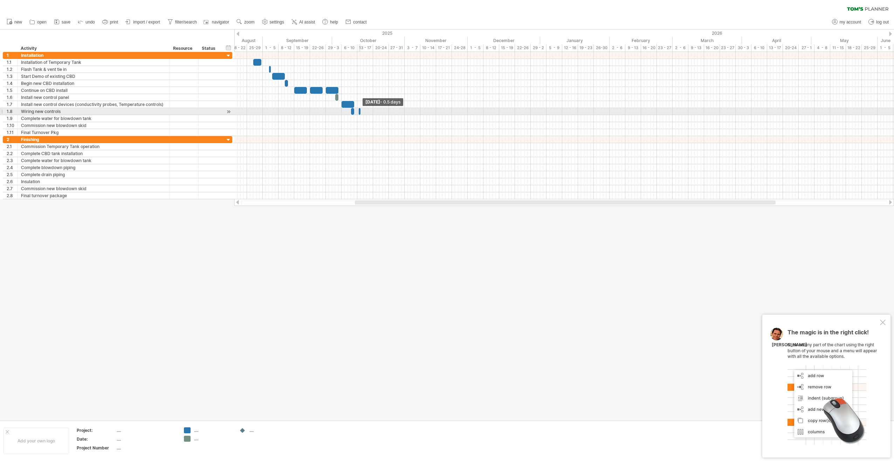
click at [357, 110] on div "[DATE] - 0.5 days [DATE] - 1.0 days" at bounding box center [564, 125] width 660 height 147
click at [360, 110] on div at bounding box center [360, 111] width 2 height 7
click at [358, 110] on span at bounding box center [357, 111] width 3 height 7
click at [362, 110] on div at bounding box center [360, 111] width 6 height 7
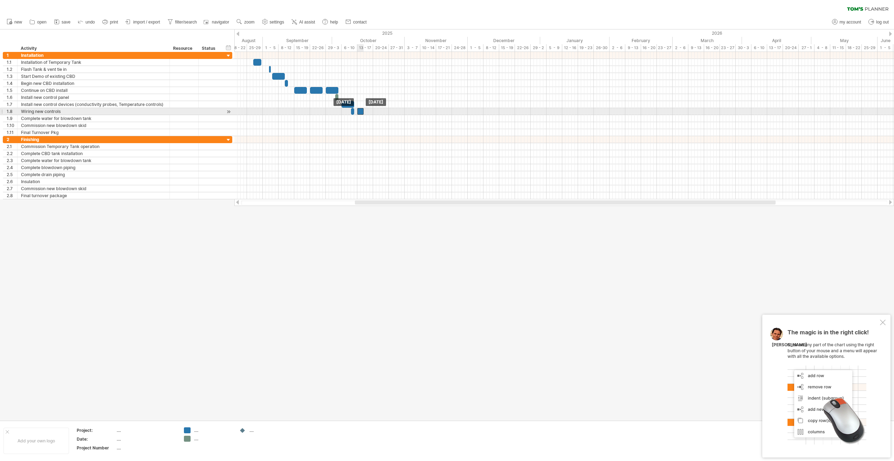
click at [362, 110] on div at bounding box center [360, 111] width 6 height 7
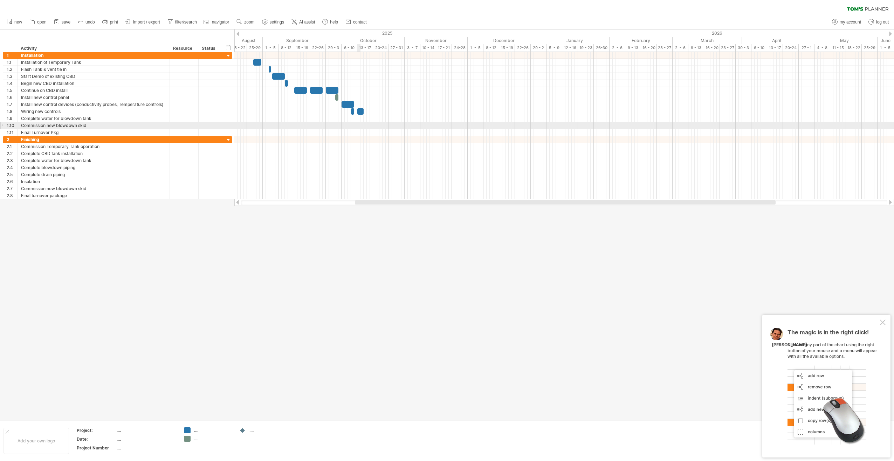
click at [360, 127] on div at bounding box center [564, 125] width 660 height 7
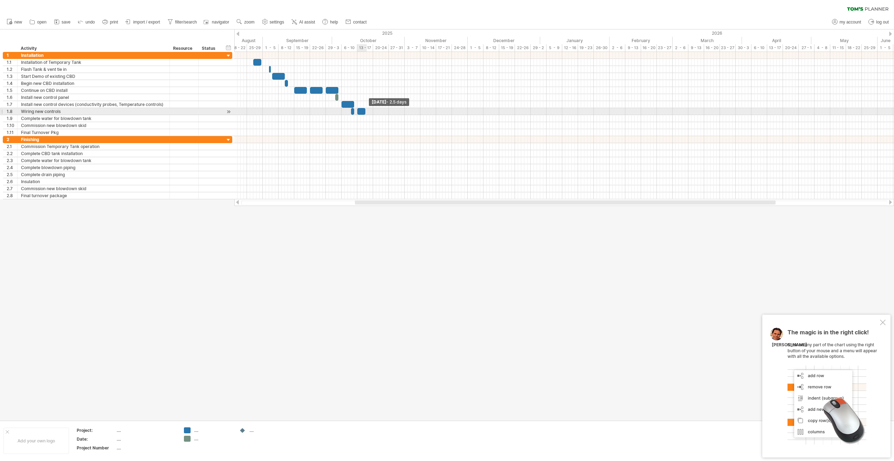
click at [365, 110] on span at bounding box center [365, 111] width 3 height 7
click at [366, 111] on span at bounding box center [367, 111] width 3 height 7
click at [365, 121] on div at bounding box center [564, 118] width 660 height 7
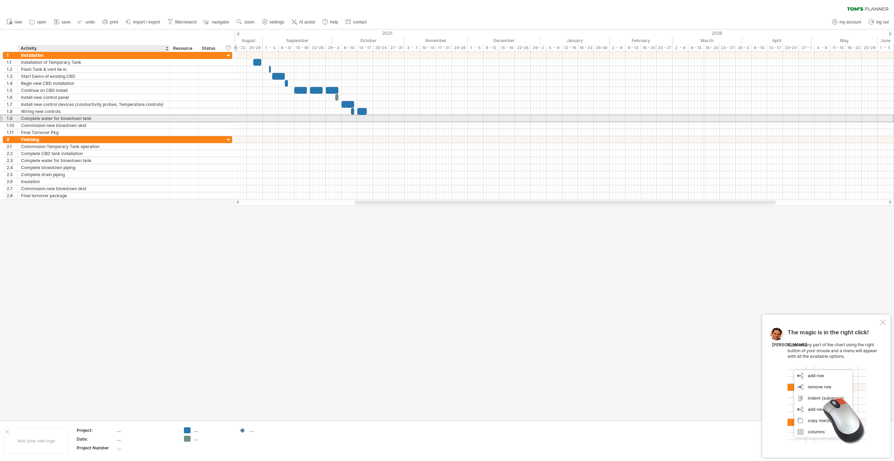
click at [60, 116] on div "Complete water for blowdown tank" at bounding box center [93, 118] width 145 height 7
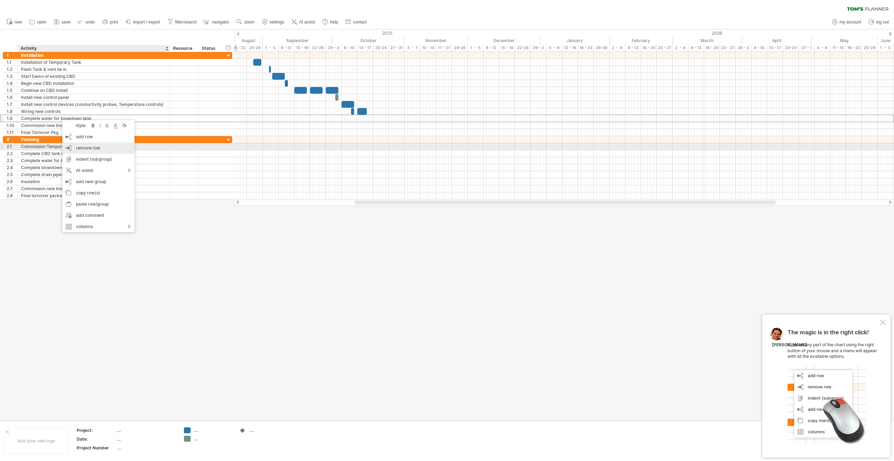
click at [82, 145] on span "remove row" at bounding box center [88, 147] width 24 height 5
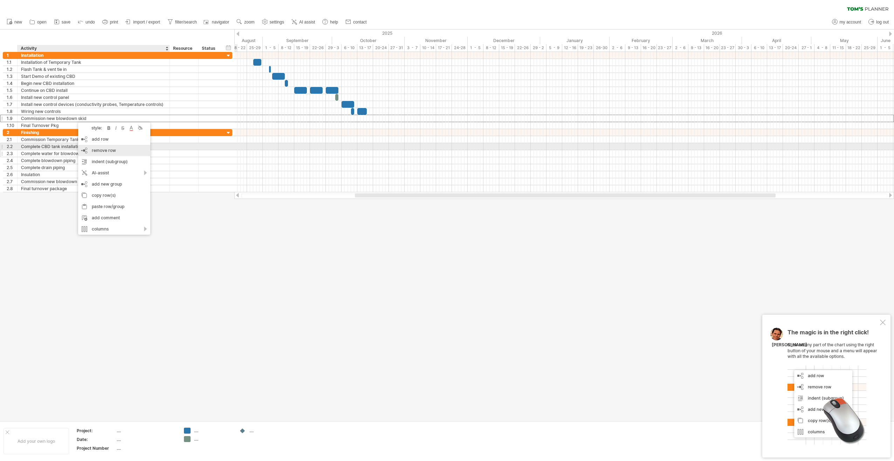
click at [94, 148] on span "remove row" at bounding box center [104, 150] width 24 height 5
click at [100, 147] on span "remove row" at bounding box center [108, 148] width 24 height 5
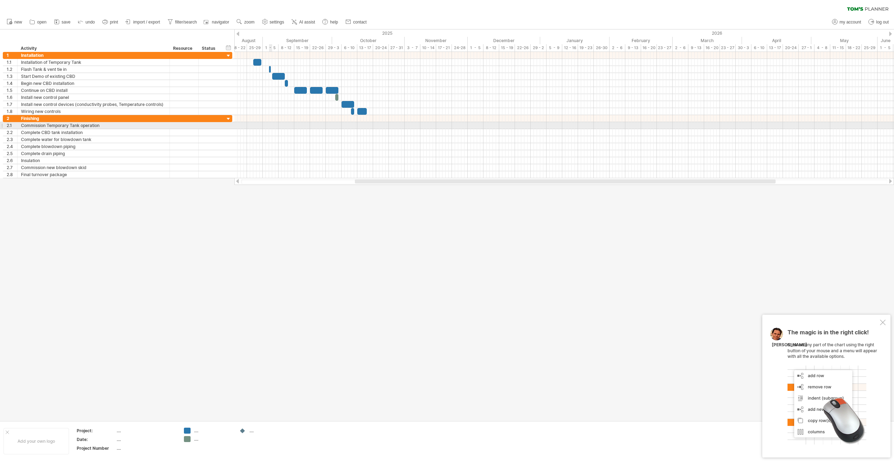
click at [271, 124] on div at bounding box center [564, 125] width 660 height 7
click at [282, 131] on div "add time block" at bounding box center [298, 133] width 48 height 11
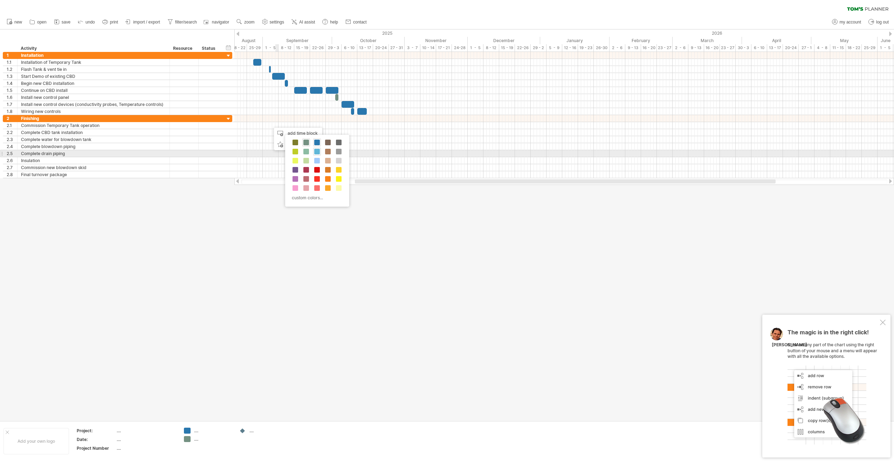
click at [315, 151] on span at bounding box center [317, 152] width 6 height 6
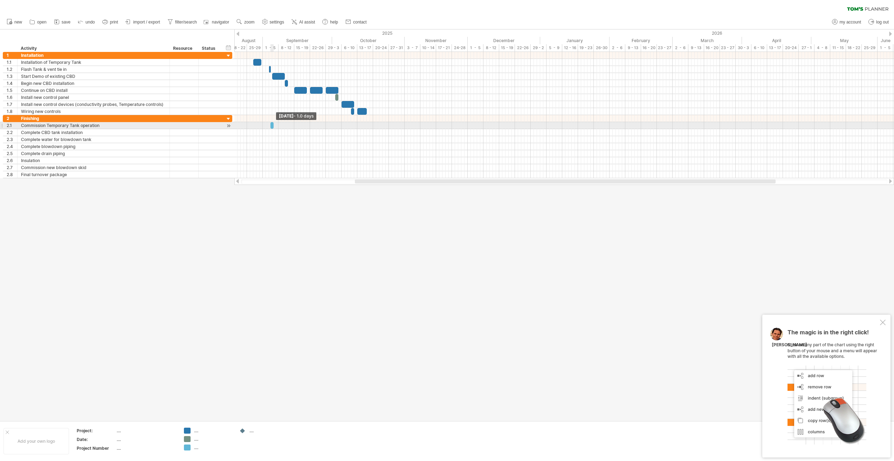
click at [273, 124] on span at bounding box center [273, 125] width 3 height 7
click at [272, 124] on span at bounding box center [273, 125] width 3 height 7
click at [369, 131] on div at bounding box center [564, 132] width 660 height 7
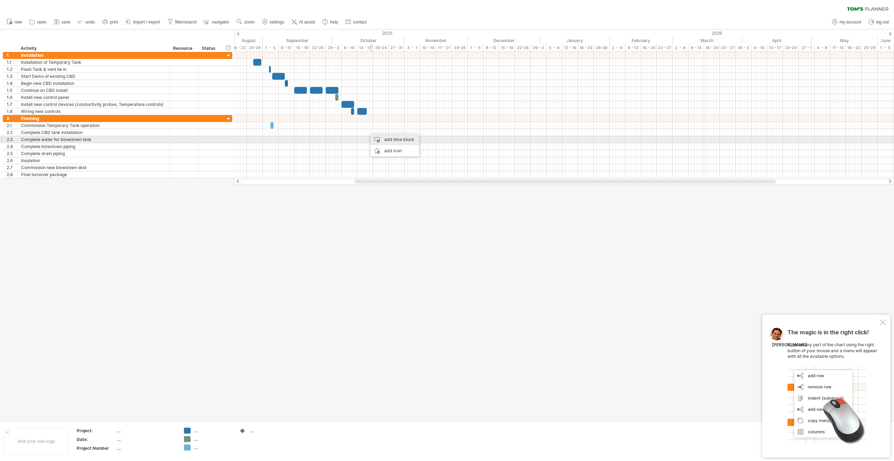
click at [383, 137] on div "add time block" at bounding box center [395, 139] width 48 height 11
click at [419, 155] on span at bounding box center [418, 157] width 6 height 6
click at [375, 130] on div at bounding box center [564, 132] width 660 height 7
click at [389, 137] on div "add time block" at bounding box center [402, 139] width 48 height 11
click at [424, 156] on span at bounding box center [424, 158] width 6 height 6
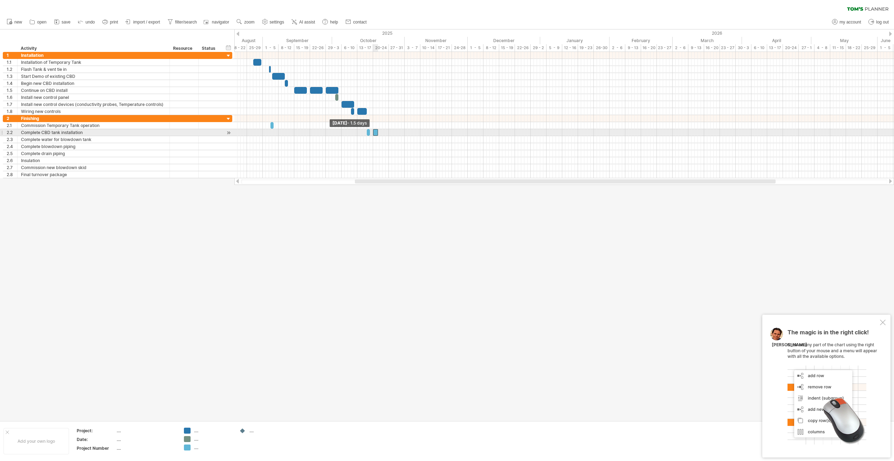
click at [374, 131] on span at bounding box center [373, 132] width 3 height 7
click at [378, 130] on span at bounding box center [379, 132] width 3 height 7
click at [377, 131] on div at bounding box center [376, 132] width 6 height 7
drag, startPoint x: 379, startPoint y: 130, endPoint x: 384, endPoint y: 130, distance: 5.6
click at [384, 130] on div at bounding box center [379, 132] width 13 height 7
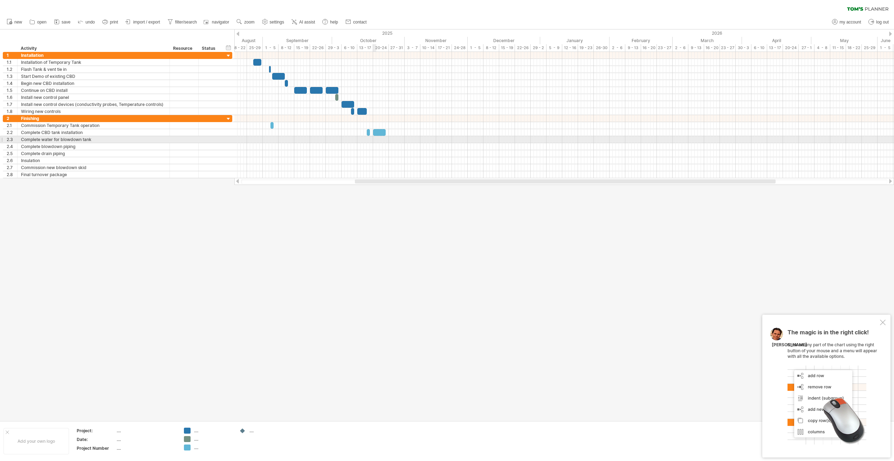
click at [374, 138] on div at bounding box center [564, 139] width 660 height 7
click at [384, 142] on div "add time block" at bounding box center [402, 146] width 48 height 11
click at [416, 161] on span at bounding box center [419, 163] width 6 height 6
click at [374, 137] on span at bounding box center [373, 139] width 3 height 7
click at [376, 137] on span at bounding box center [376, 139] width 3 height 7
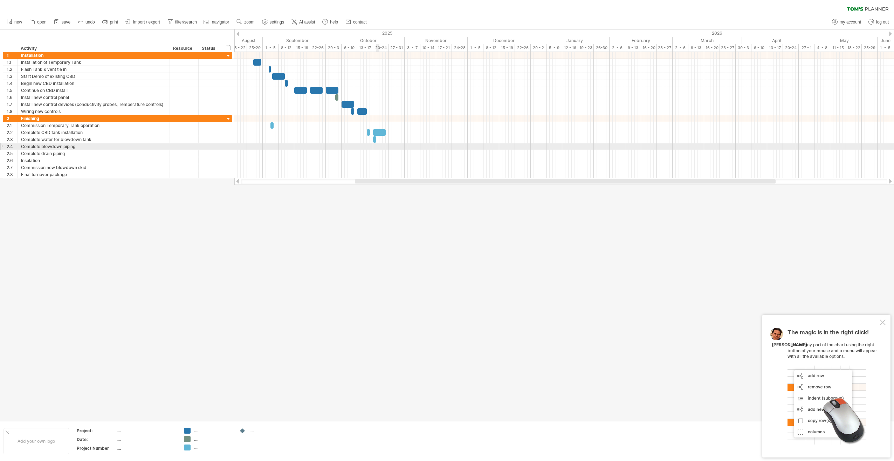
click at [379, 144] on div at bounding box center [564, 146] width 660 height 7
click at [393, 148] on div "add time block" at bounding box center [405, 152] width 48 height 11
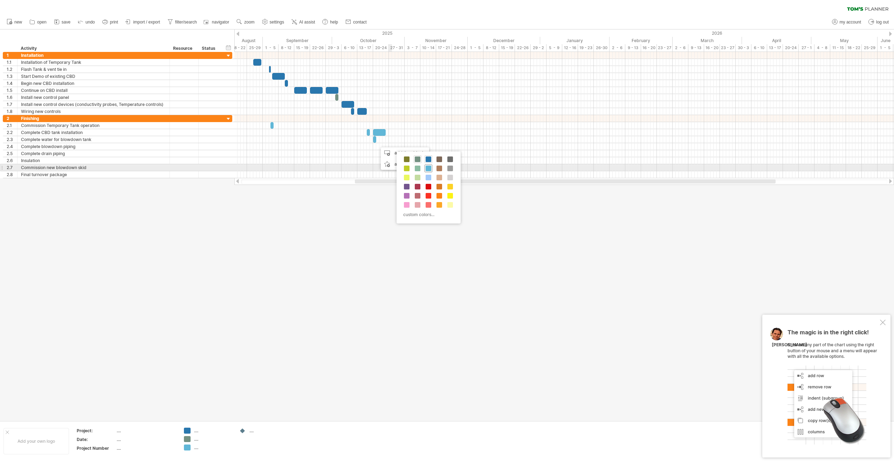
click at [425, 167] on div at bounding box center [429, 168] width 8 height 8
click at [384, 152] on div at bounding box center [564, 153] width 660 height 7
click at [395, 156] on div "add time block" at bounding box center [410, 160] width 48 height 11
click at [429, 175] on span at bounding box center [431, 177] width 6 height 6
click at [390, 158] on div at bounding box center [564, 160] width 660 height 7
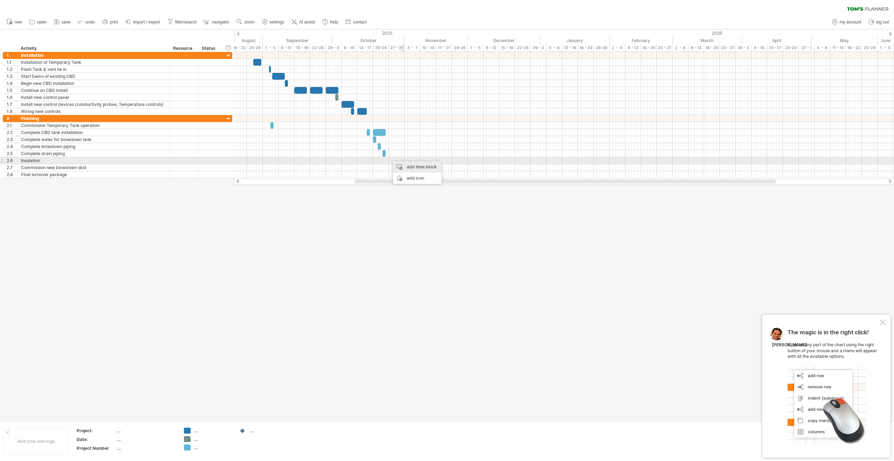
click at [409, 164] on div "add time block" at bounding box center [417, 166] width 48 height 11
click at [443, 183] on span at bounding box center [444, 185] width 6 height 6
drag, startPoint x: 393, startPoint y: 158, endPoint x: 399, endPoint y: 159, distance: 6.7
click at [399, 159] on span at bounding box center [400, 160] width 3 height 7
click at [398, 157] on span at bounding box center [398, 160] width 3 height 7
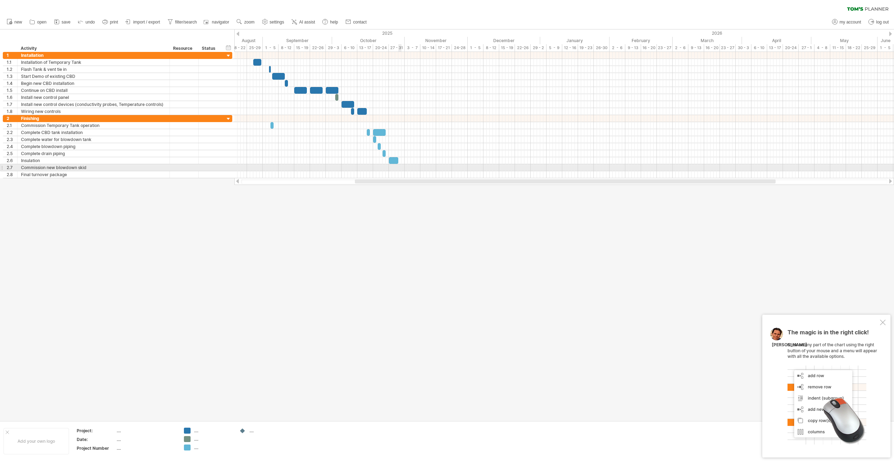
click at [398, 165] on div at bounding box center [564, 167] width 660 height 7
click at [411, 170] on div "add time block" at bounding box center [426, 173] width 48 height 11
click at [443, 189] on div at bounding box center [447, 191] width 8 height 8
click at [410, 172] on div at bounding box center [564, 174] width 660 height 7
click at [406, 172] on div at bounding box center [564, 174] width 660 height 7
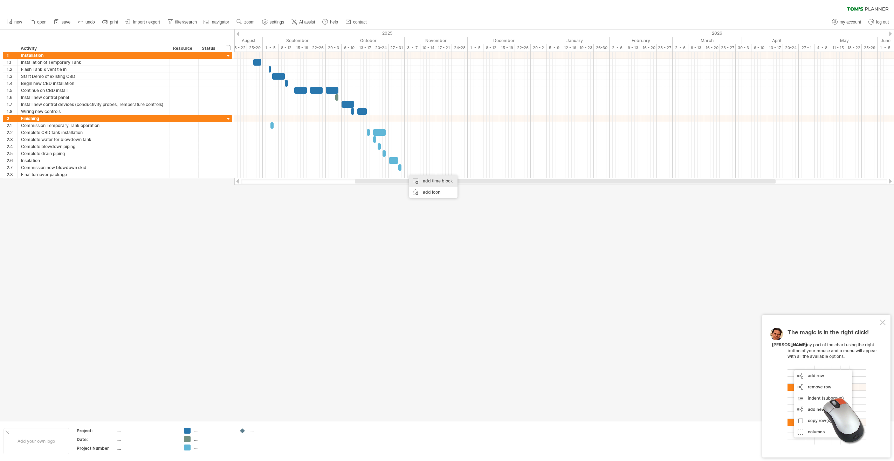
click at [424, 182] on div "add time block" at bounding box center [433, 180] width 48 height 11
click at [445, 200] on span at bounding box center [460, 202] width 6 height 6
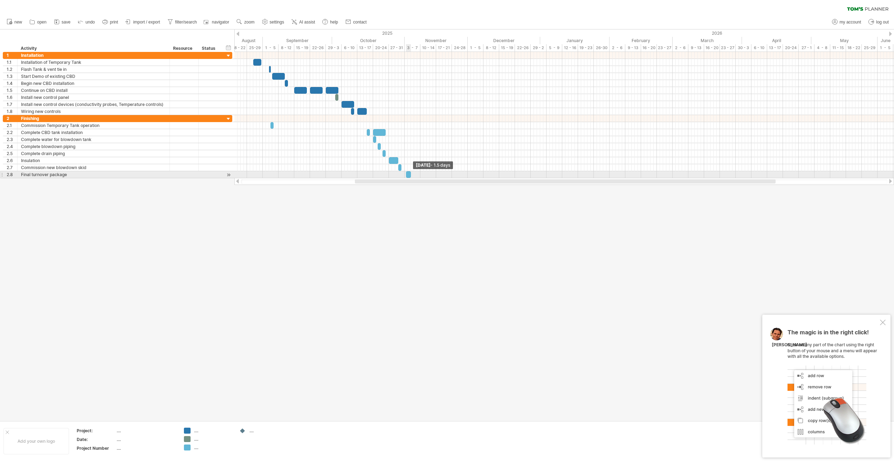
click at [411, 173] on span at bounding box center [411, 174] width 3 height 7
click at [405, 172] on span at bounding box center [404, 174] width 3 height 7
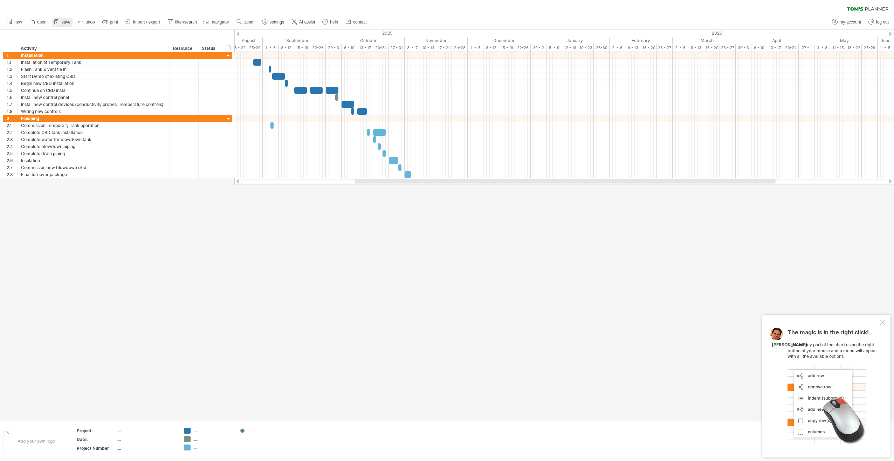
click at [62, 20] on span "save" at bounding box center [66, 22] width 9 height 5
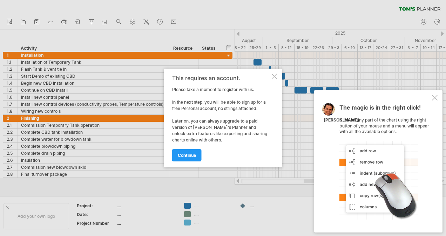
click at [272, 77] on div at bounding box center [275, 77] width 6 height 6
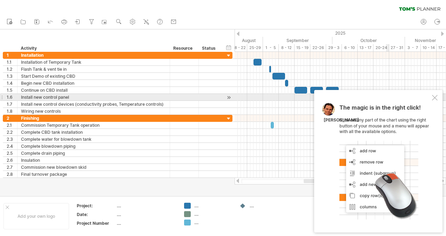
click at [434, 99] on div at bounding box center [435, 98] width 6 height 6
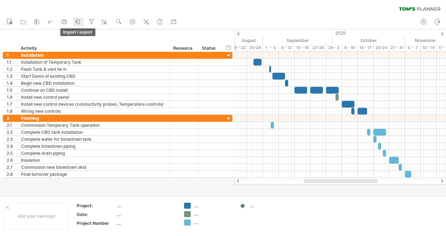
click at [78, 21] on icon at bounding box center [77, 21] width 7 height 7
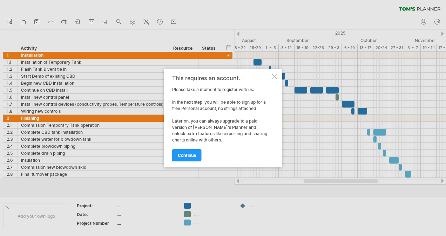
click at [275, 76] on div at bounding box center [275, 77] width 6 height 6
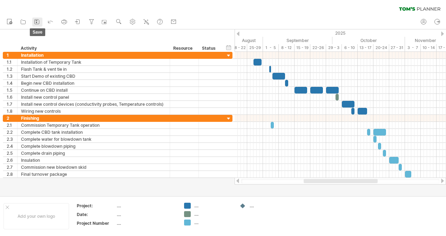
click at [38, 23] on icon at bounding box center [36, 21] width 7 height 7
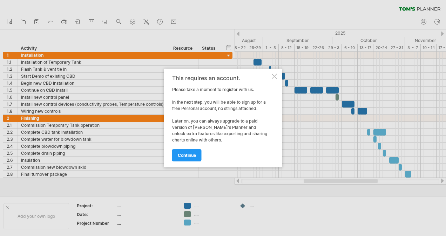
click at [275, 76] on div at bounding box center [275, 77] width 6 height 6
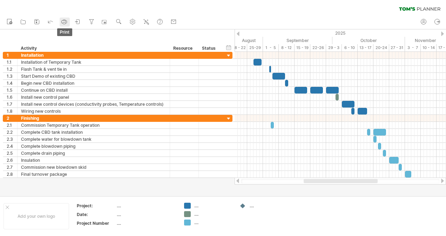
click at [65, 21] on icon at bounding box center [64, 22] width 5 height 3
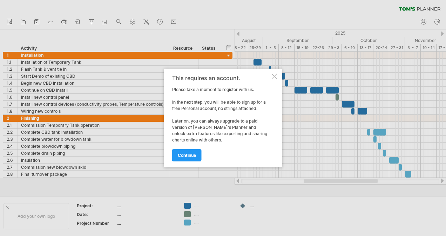
click at [274, 79] on div "This requires an account. Please take a moment to register with us. In the next…" at bounding box center [223, 118] width 118 height 99
click at [273, 76] on div at bounding box center [275, 77] width 6 height 6
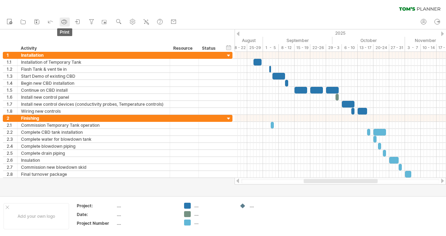
click at [64, 21] on icon at bounding box center [64, 21] width 7 height 7
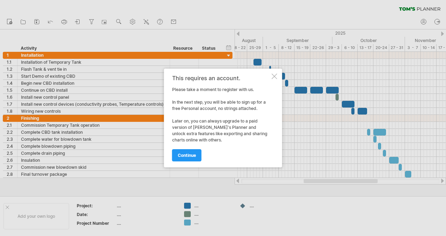
click at [273, 78] on div at bounding box center [275, 77] width 6 height 6
